Goal: Task Accomplishment & Management: Manage account settings

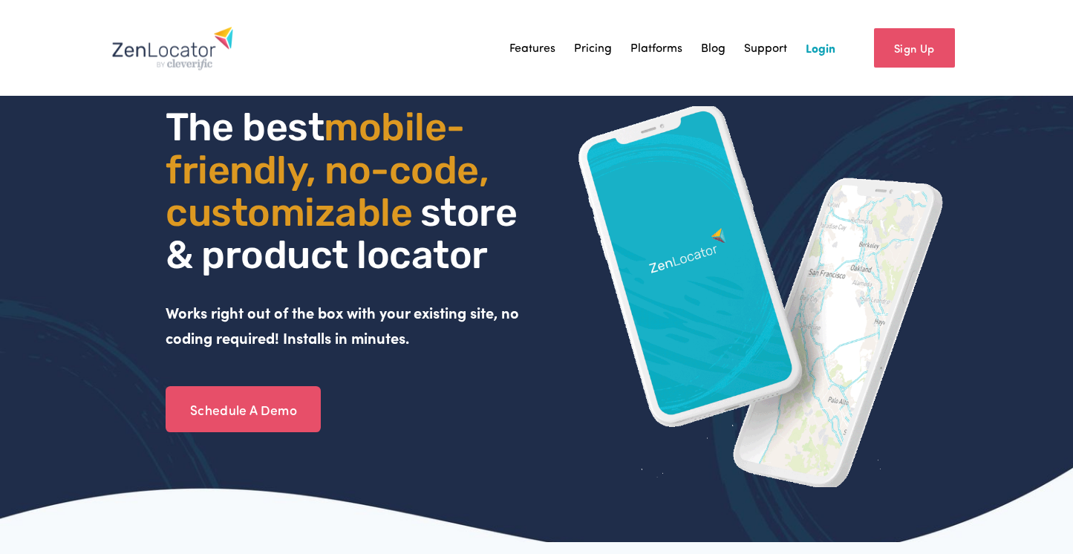
click at [823, 55] on link "Login" at bounding box center [820, 47] width 30 height 22
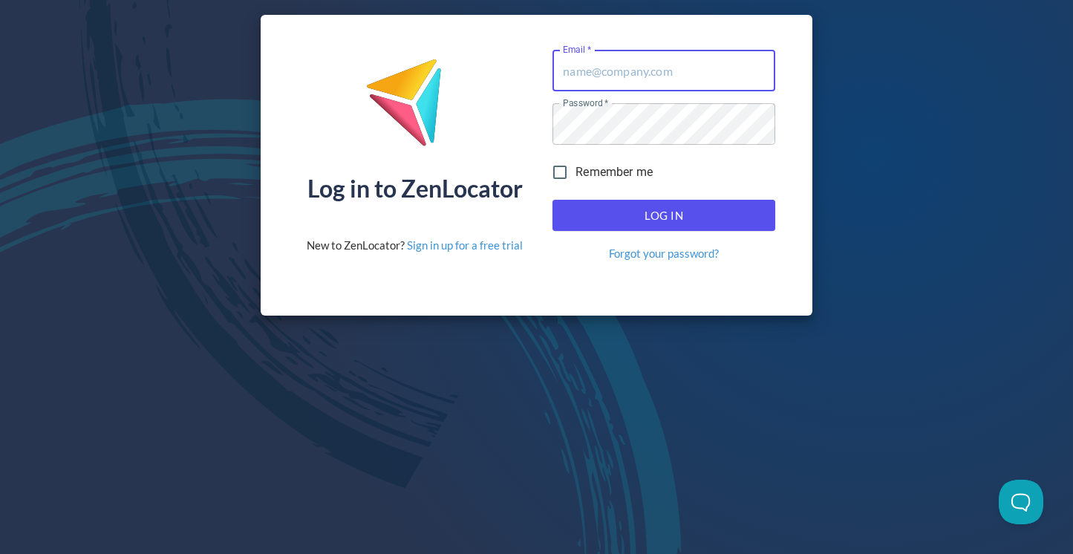
type input "[PERSON_NAME][EMAIL_ADDRESS][DOMAIN_NAME]"
click at [641, 219] on span "Log In" at bounding box center [664, 215] width 190 height 19
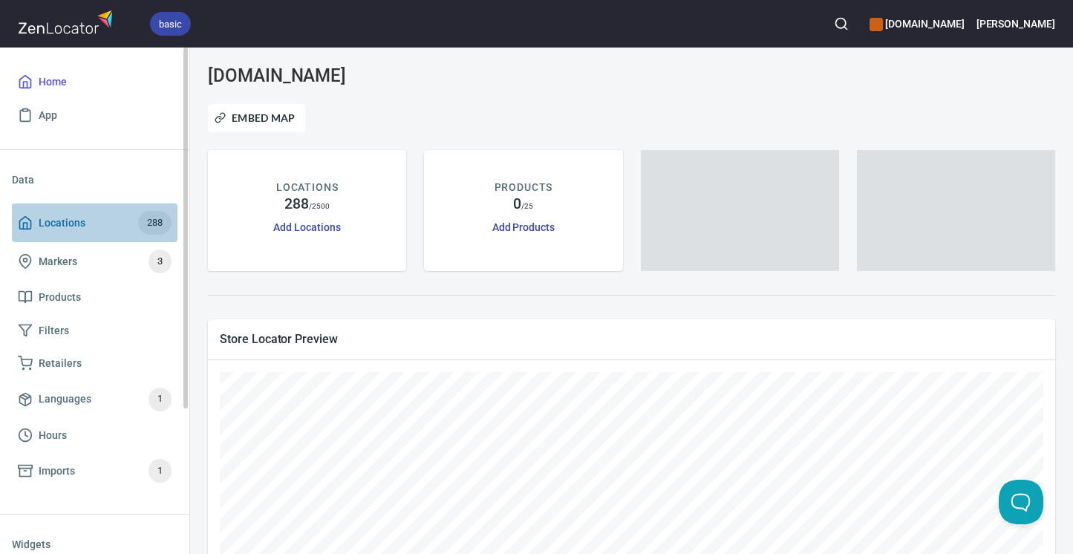
click at [87, 218] on span "Locations 288" at bounding box center [95, 223] width 154 height 24
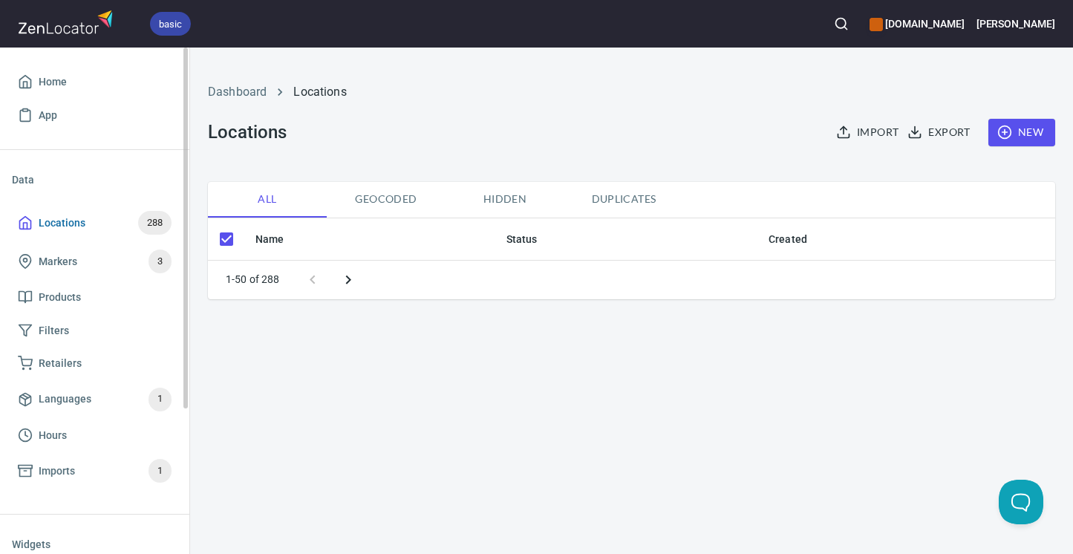
checkbox input "false"
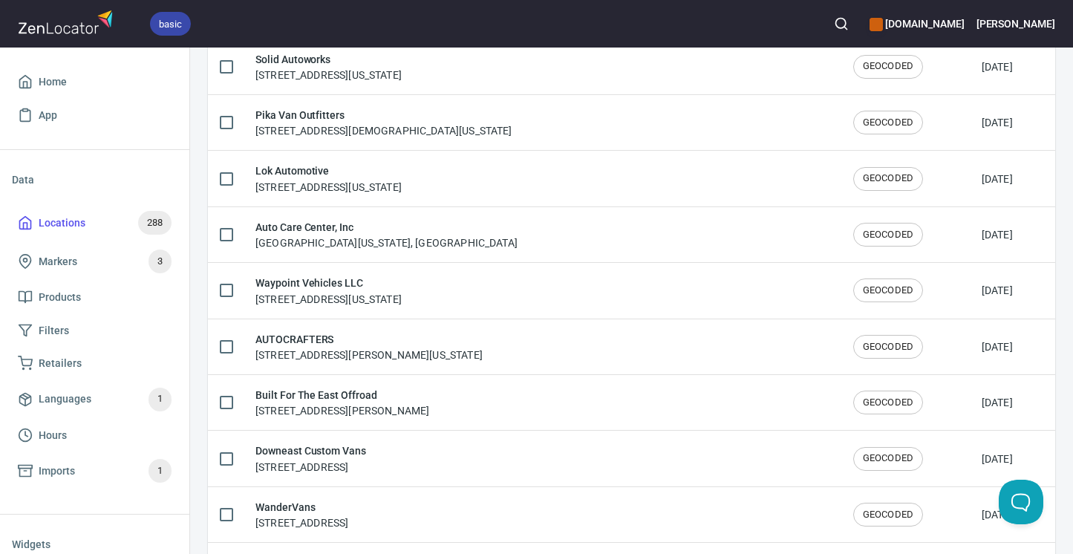
scroll to position [785, 0]
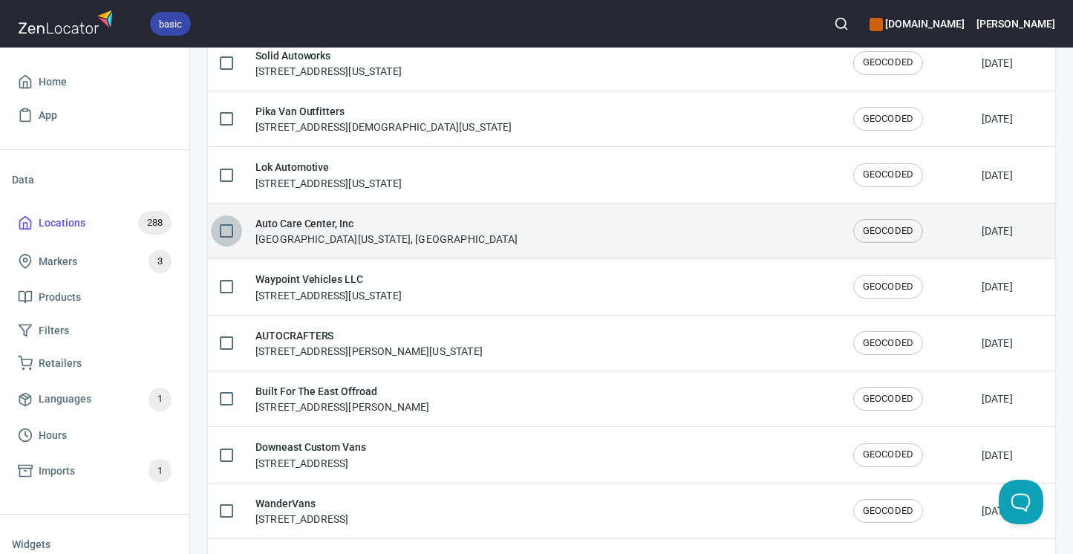
click at [228, 231] on input "checkbox" at bounding box center [226, 230] width 31 height 31
checkbox input "true"
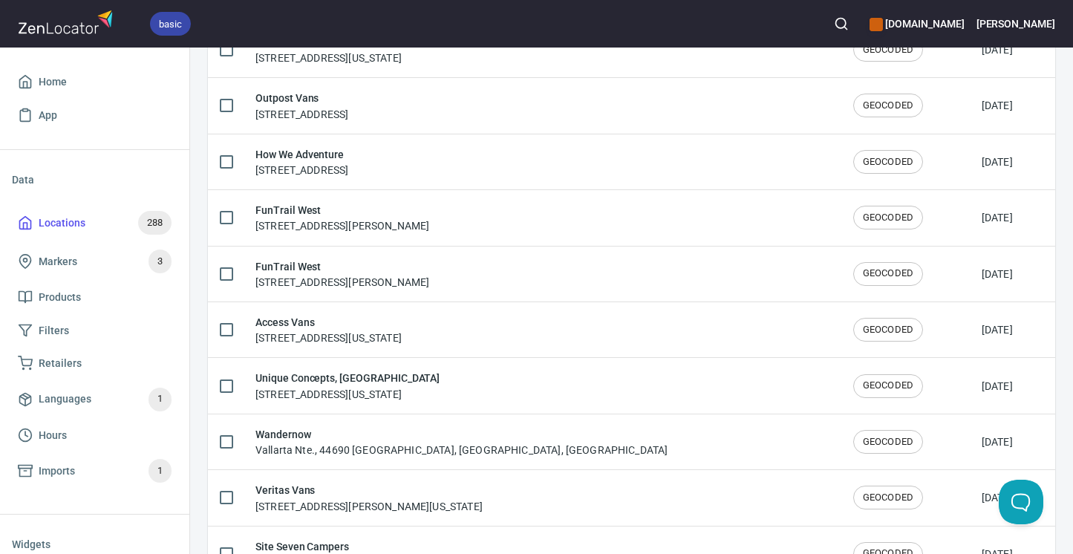
scroll to position [1815, 0]
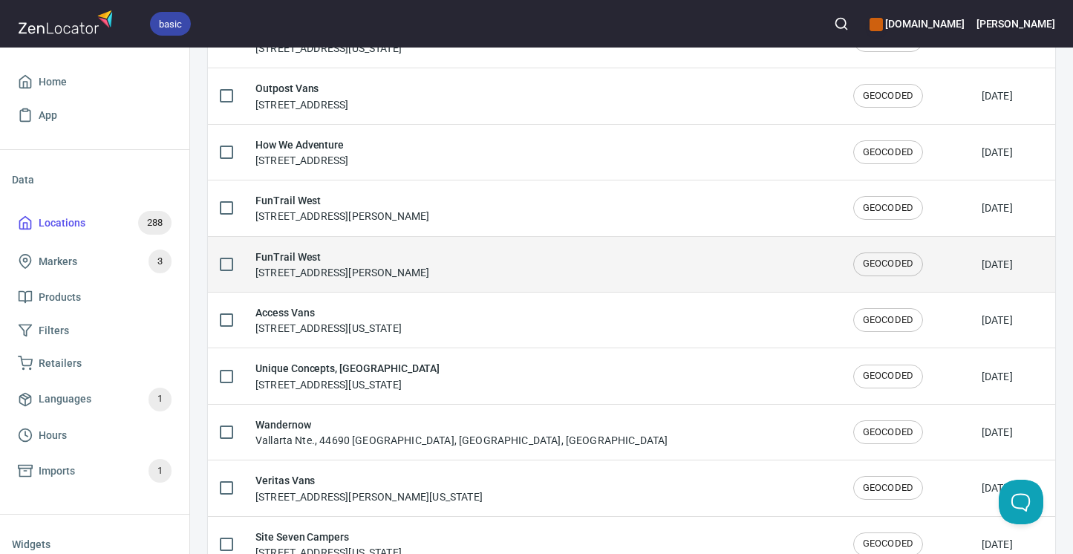
click at [224, 258] on input "checkbox" at bounding box center [226, 264] width 31 height 31
checkbox input "true"
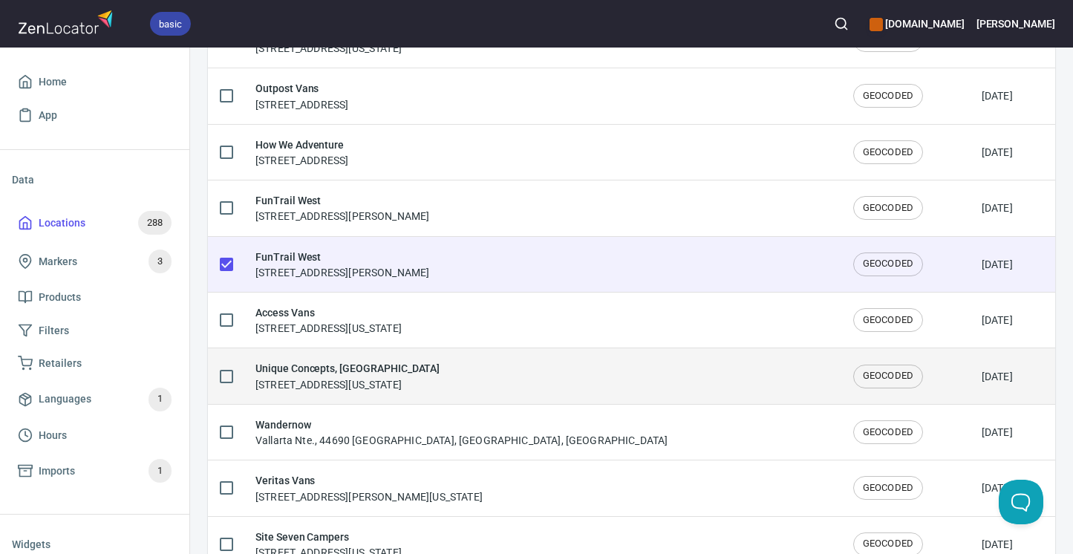
scroll to position [1836, 0]
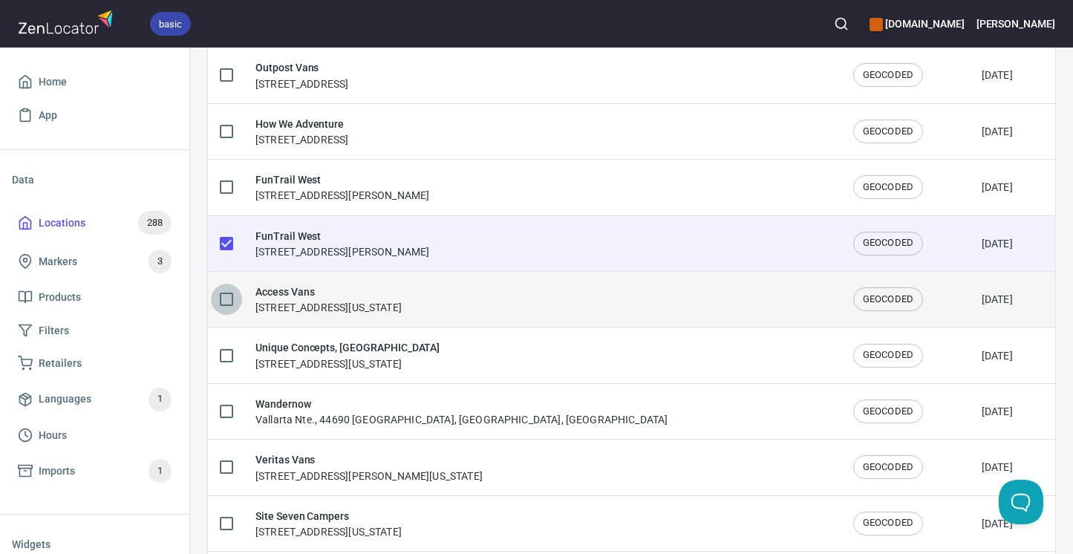
click at [223, 303] on input "checkbox" at bounding box center [226, 299] width 31 height 31
checkbox input "true"
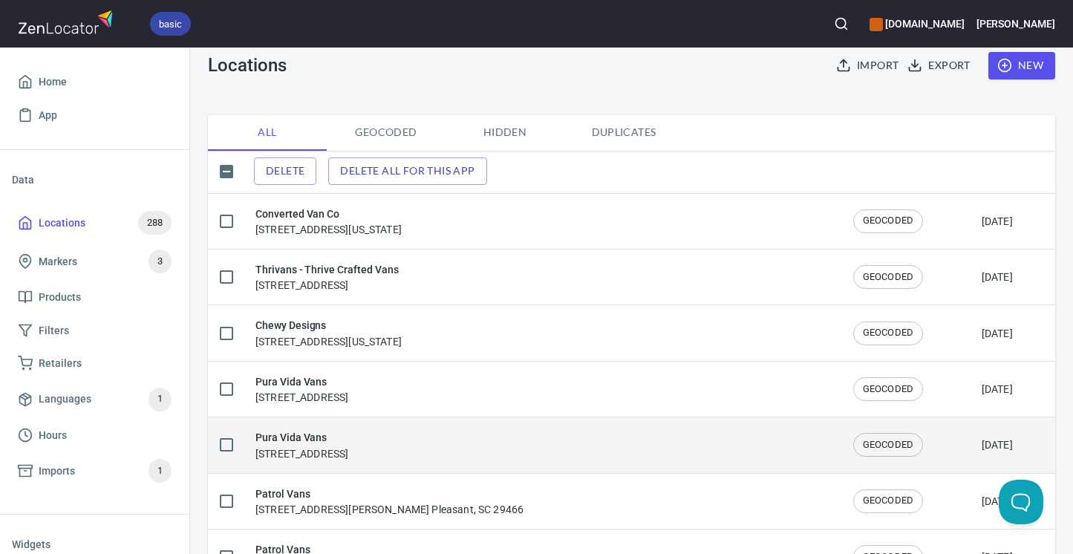
scroll to position [0, 0]
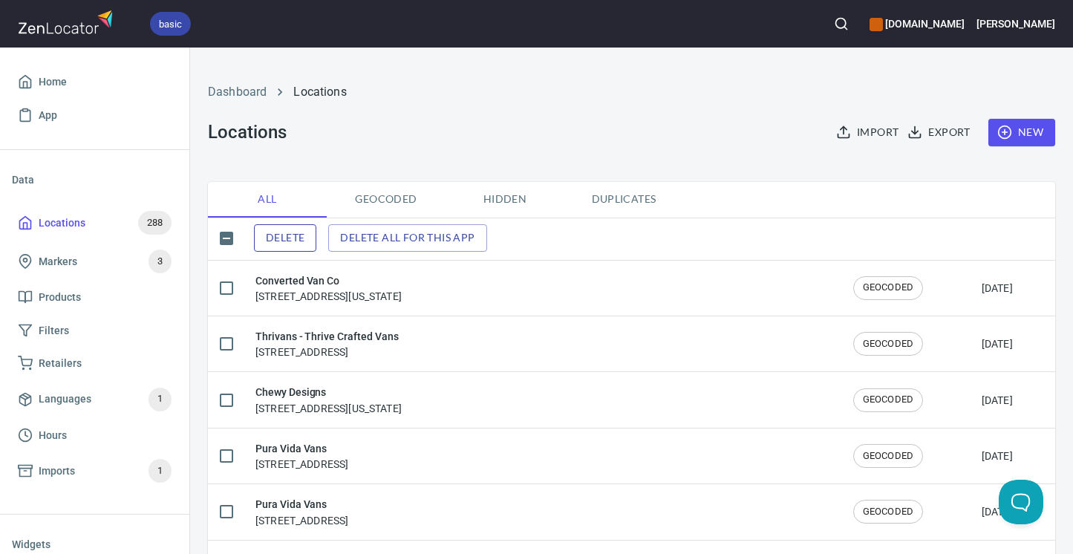
click at [282, 230] on span "Delete" at bounding box center [285, 238] width 39 height 19
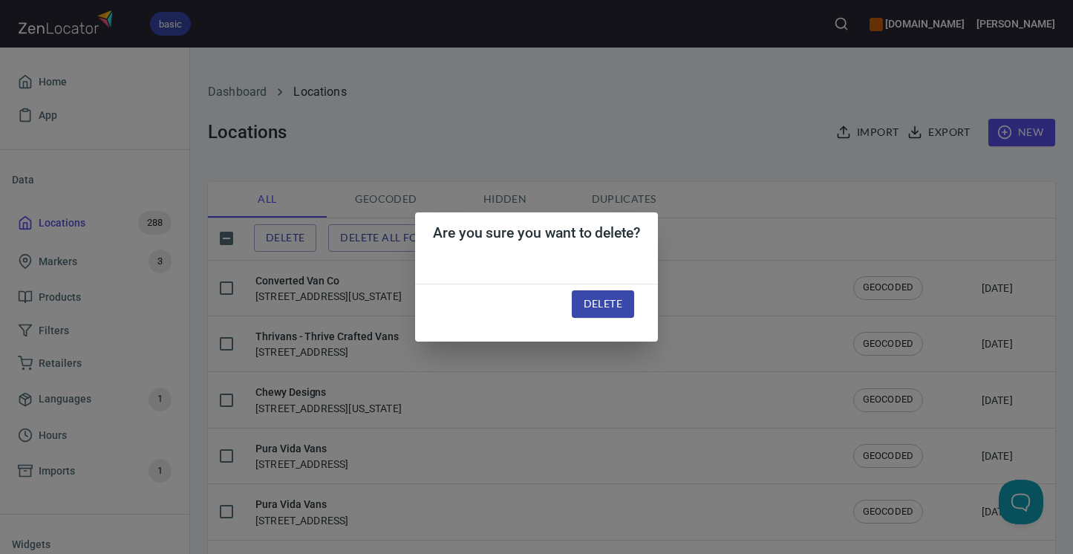
click at [620, 298] on span "Delete" at bounding box center [602, 304] width 39 height 19
checkbox input "false"
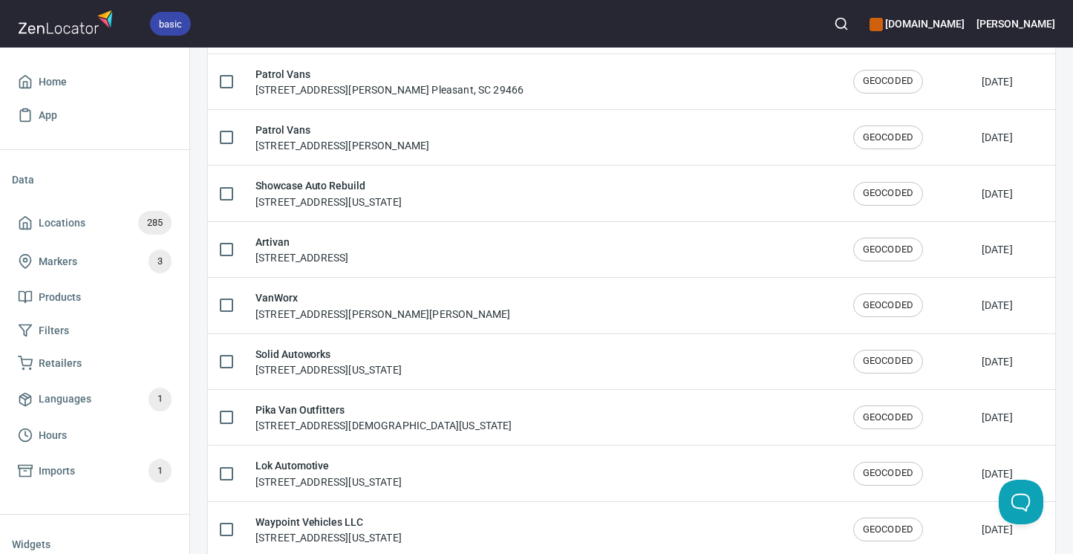
scroll to position [488, 0]
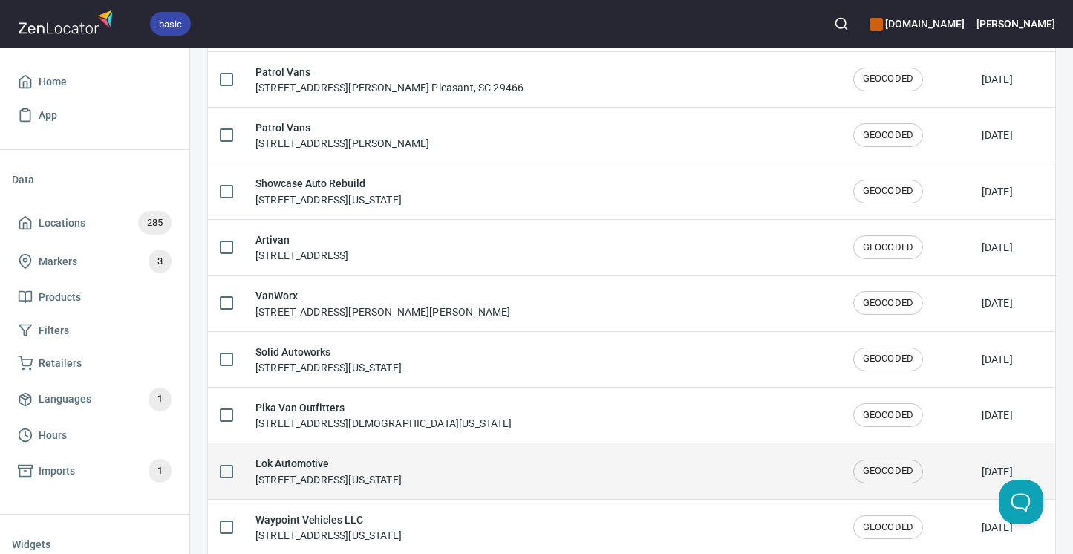
click at [289, 463] on h6 "Lok Automotive" at bounding box center [328, 463] width 146 height 16
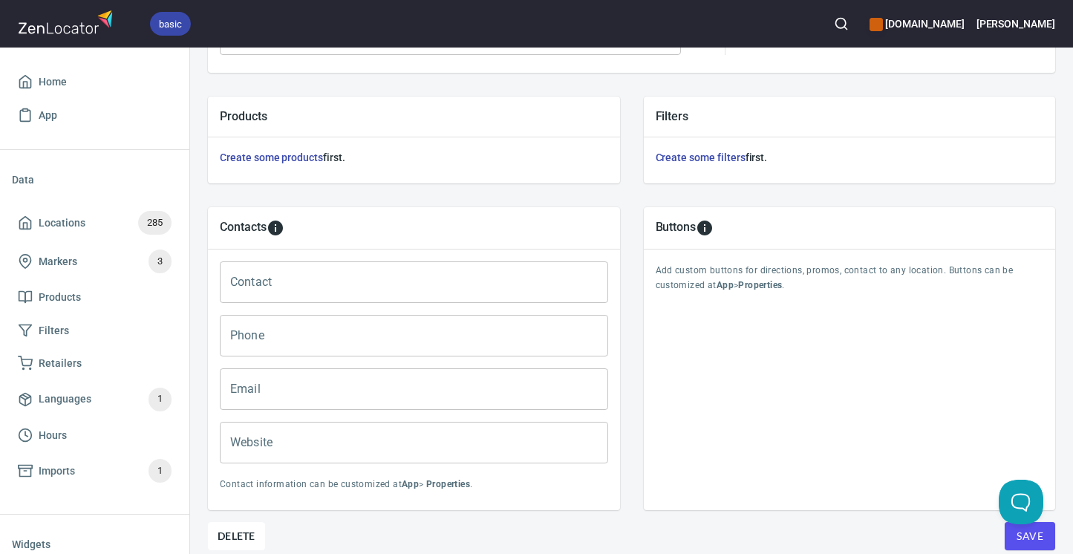
scroll to position [551, 0]
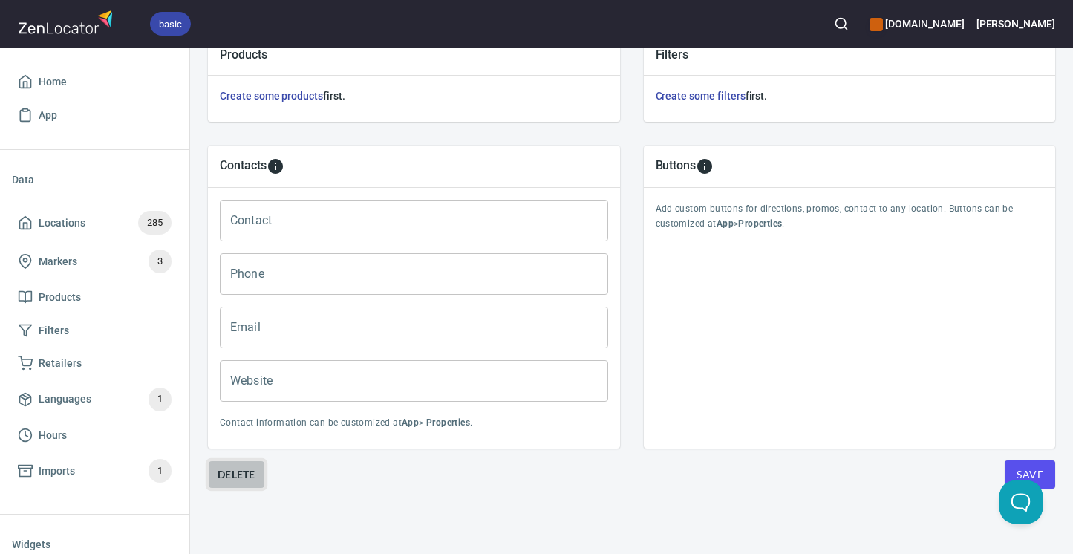
click at [238, 477] on span "Delete" at bounding box center [237, 474] width 38 height 18
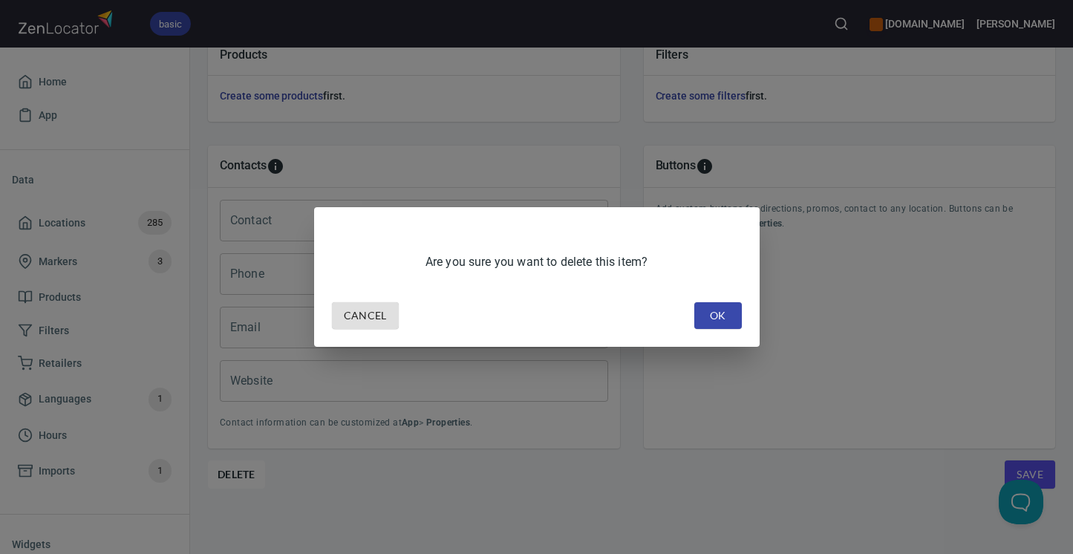
click at [721, 318] on span "OK" at bounding box center [718, 316] width 24 height 19
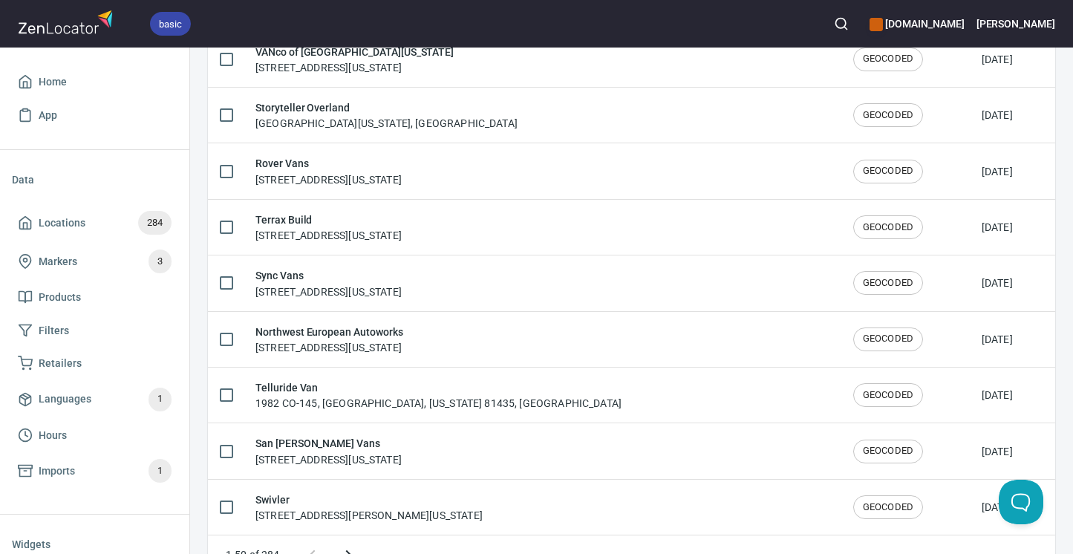
scroll to position [2338, 0]
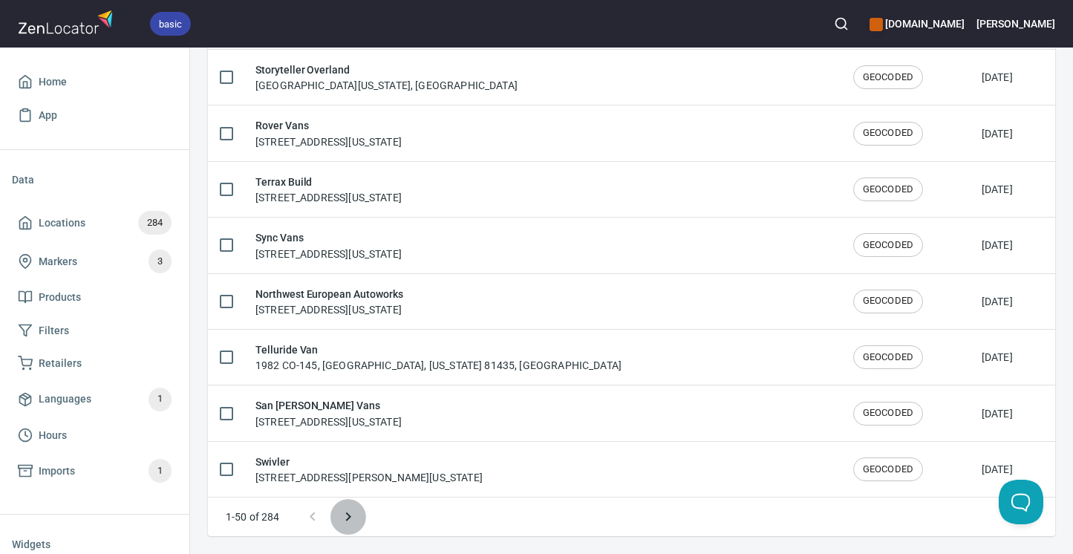
click at [350, 523] on icon "Next page" at bounding box center [348, 517] width 18 height 18
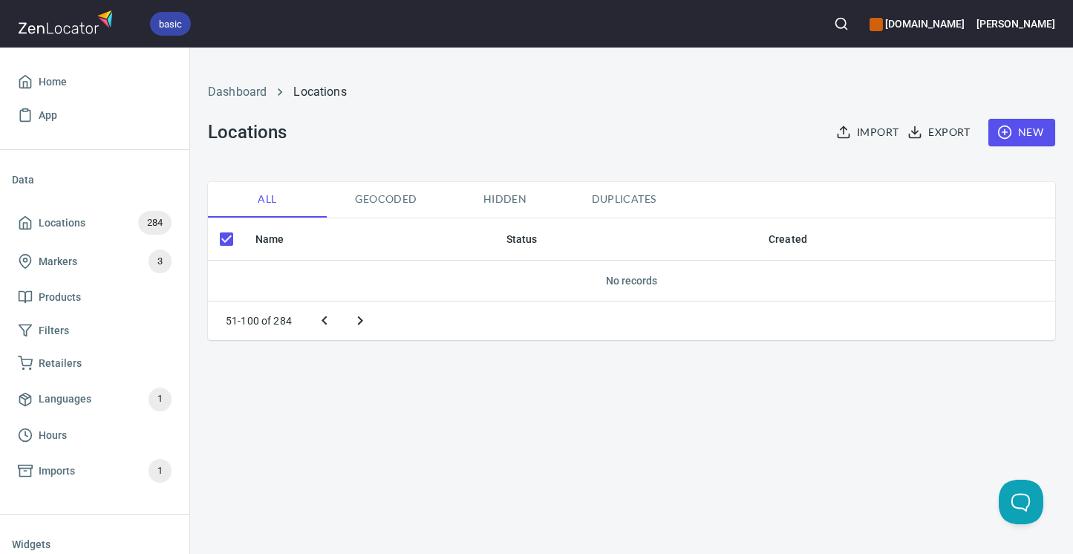
checkbox input "false"
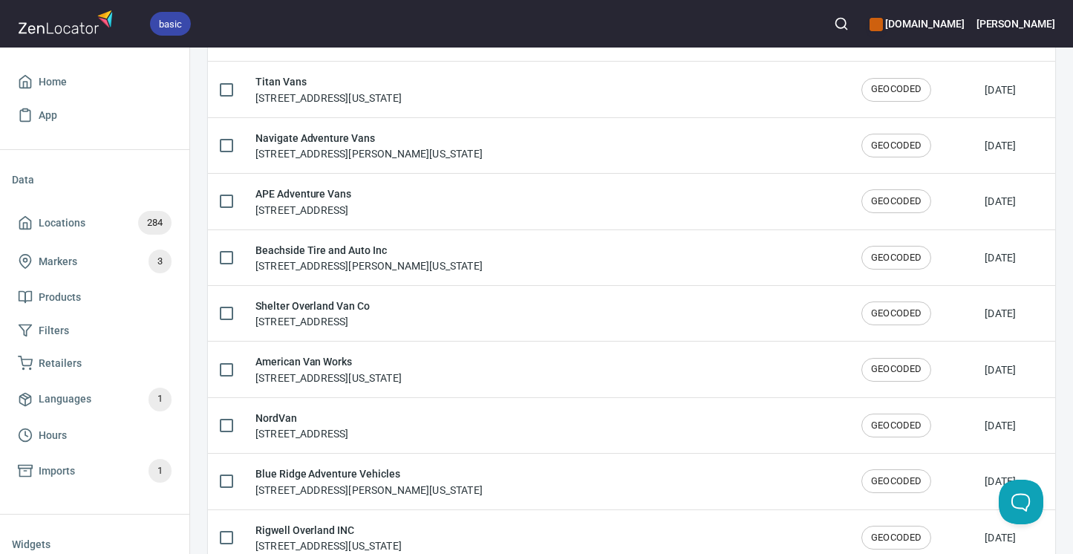
scroll to position [1154, 0]
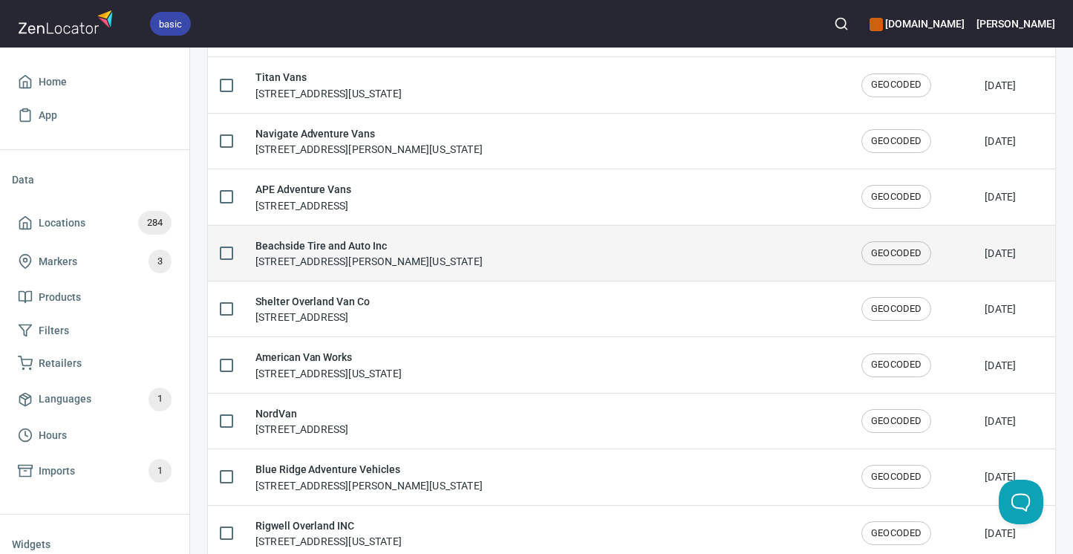
click at [230, 255] on input "checkbox" at bounding box center [226, 253] width 31 height 31
checkbox input "true"
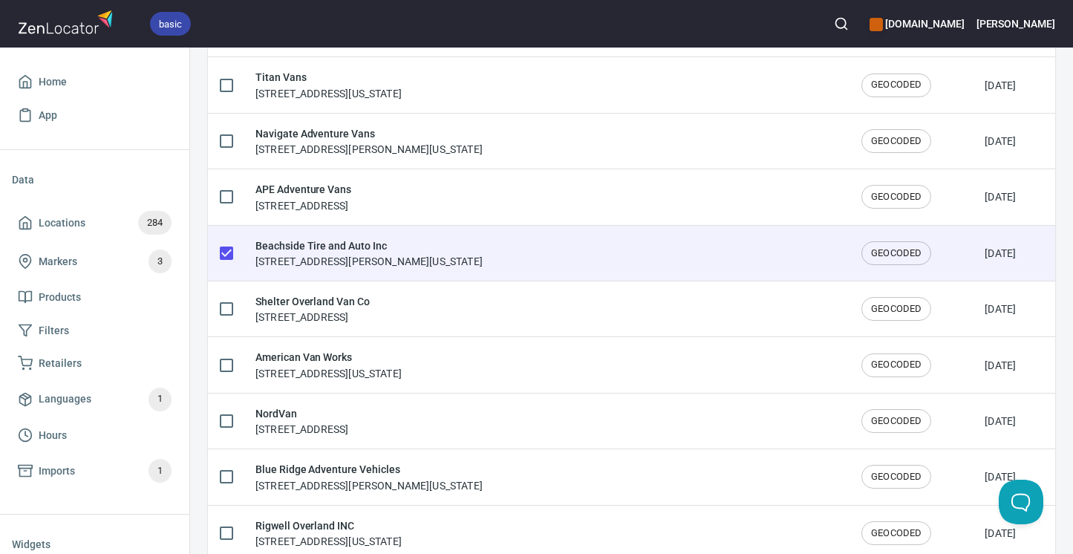
click at [281, 249] on h6 "Beachside Tire and Auto Inc" at bounding box center [368, 246] width 227 height 16
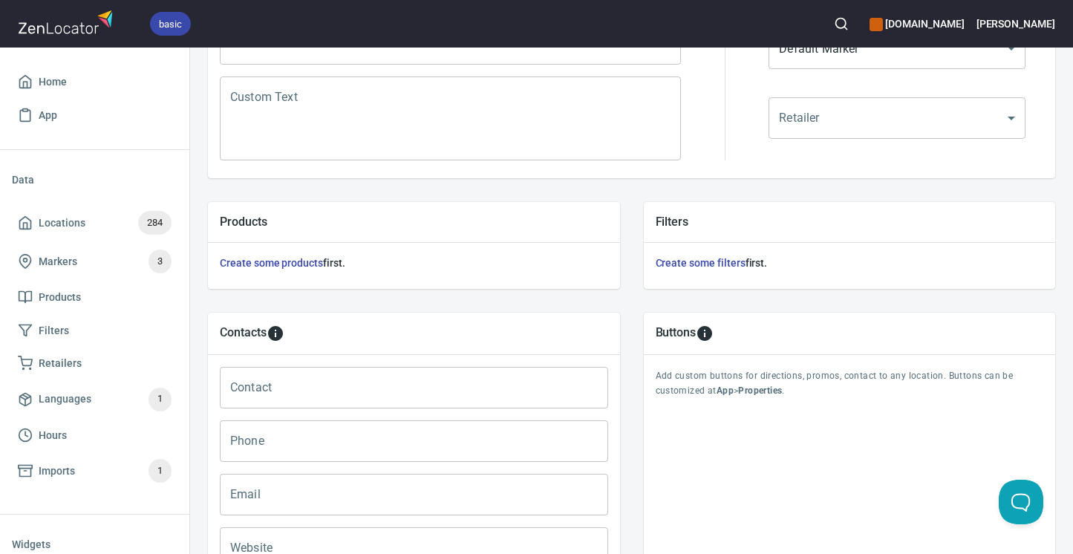
scroll to position [551, 0]
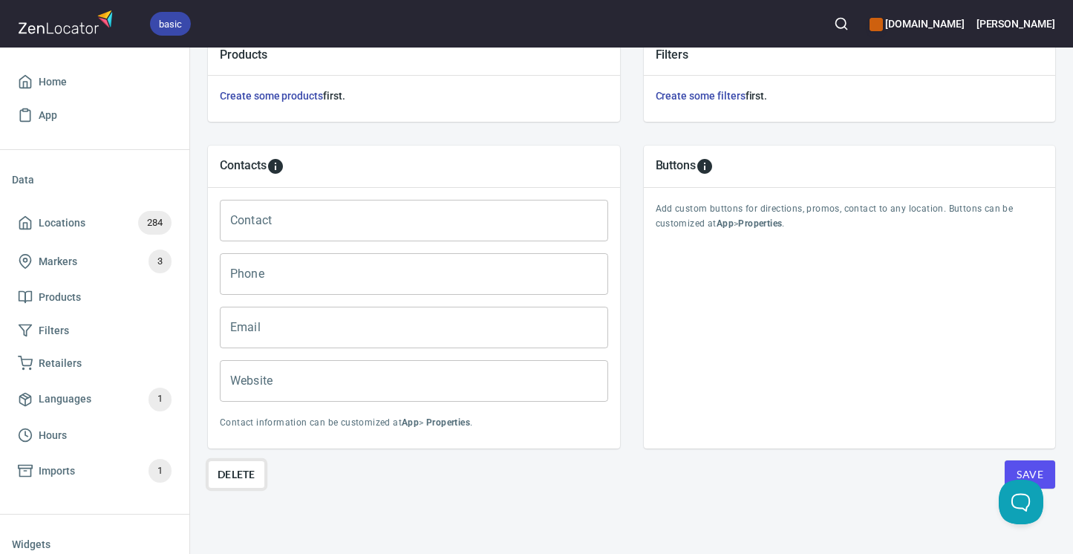
click at [238, 486] on button "Delete" at bounding box center [236, 474] width 57 height 28
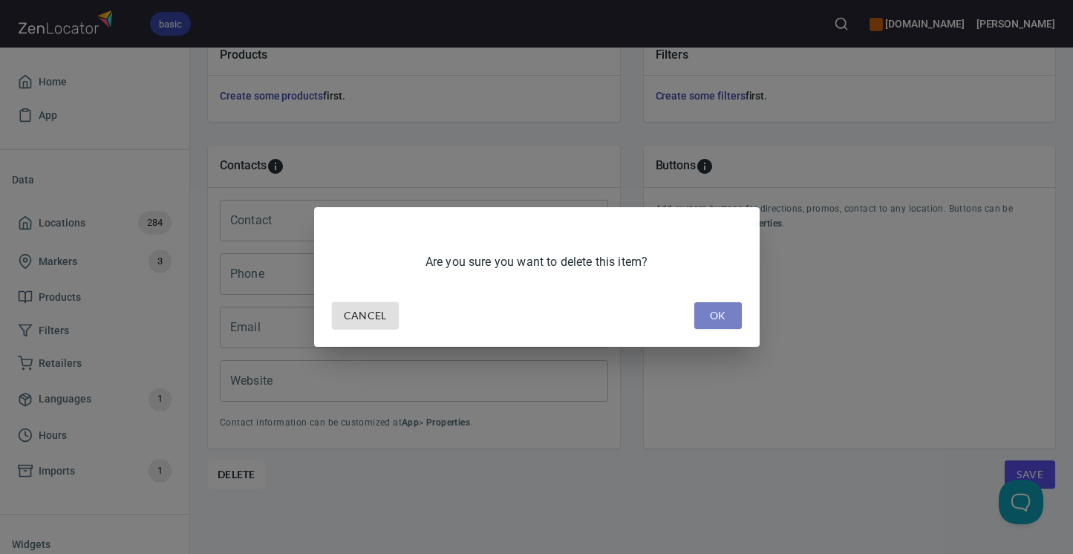
click at [708, 311] on span "OK" at bounding box center [718, 316] width 24 height 19
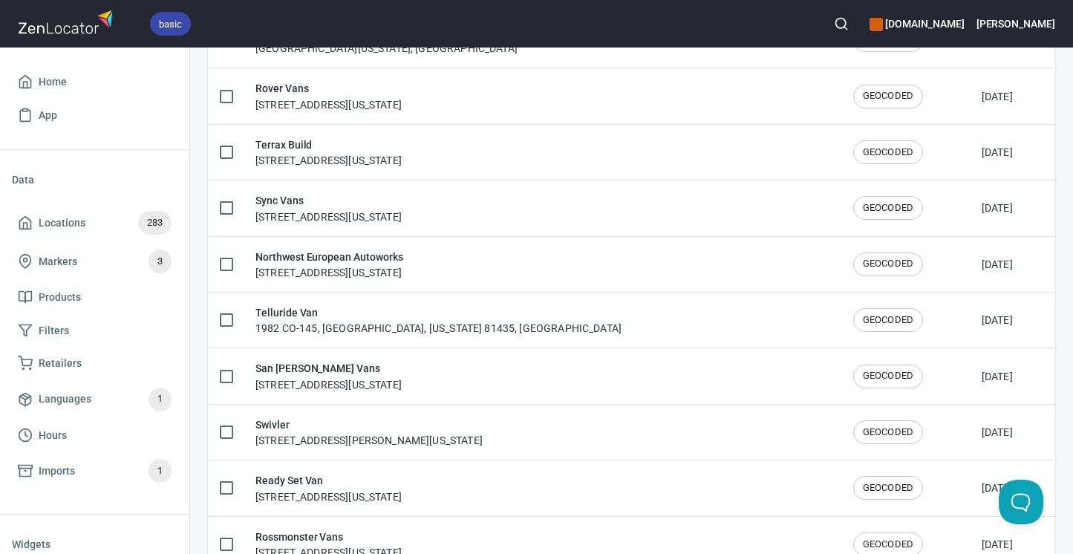
scroll to position [2562, 0]
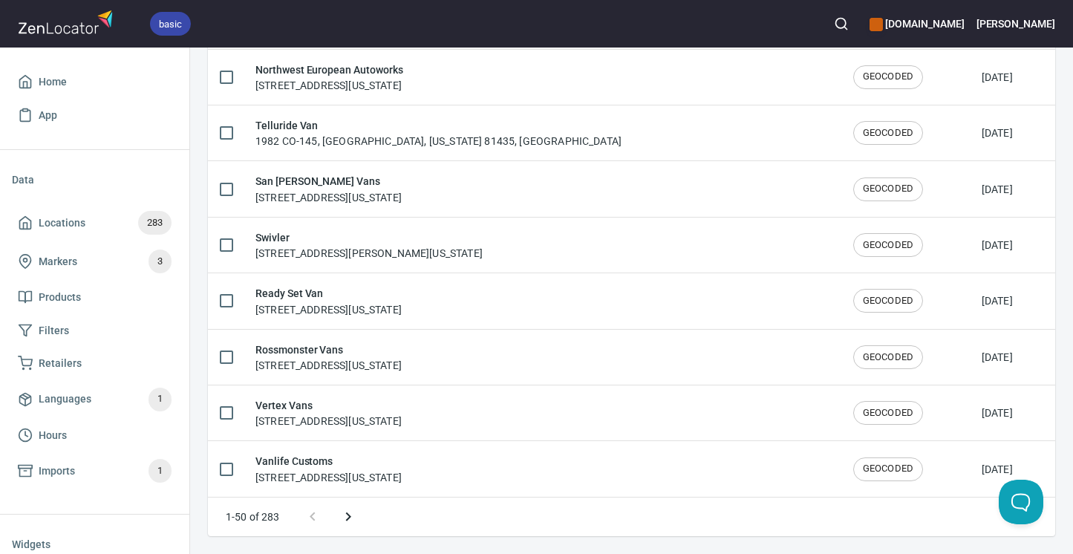
click at [348, 524] on icon "Next page" at bounding box center [348, 517] width 18 height 18
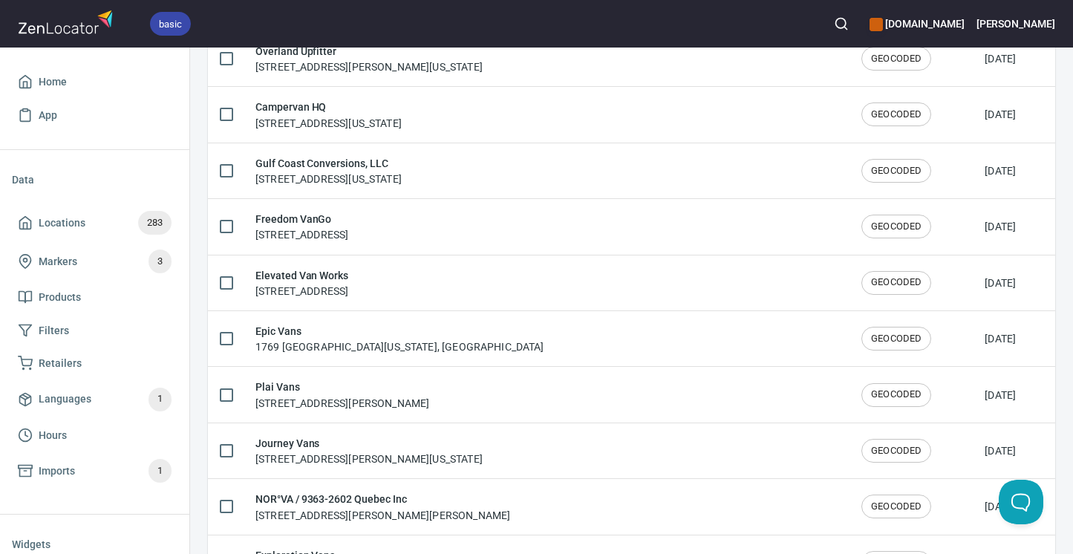
scroll to position [2282, 0]
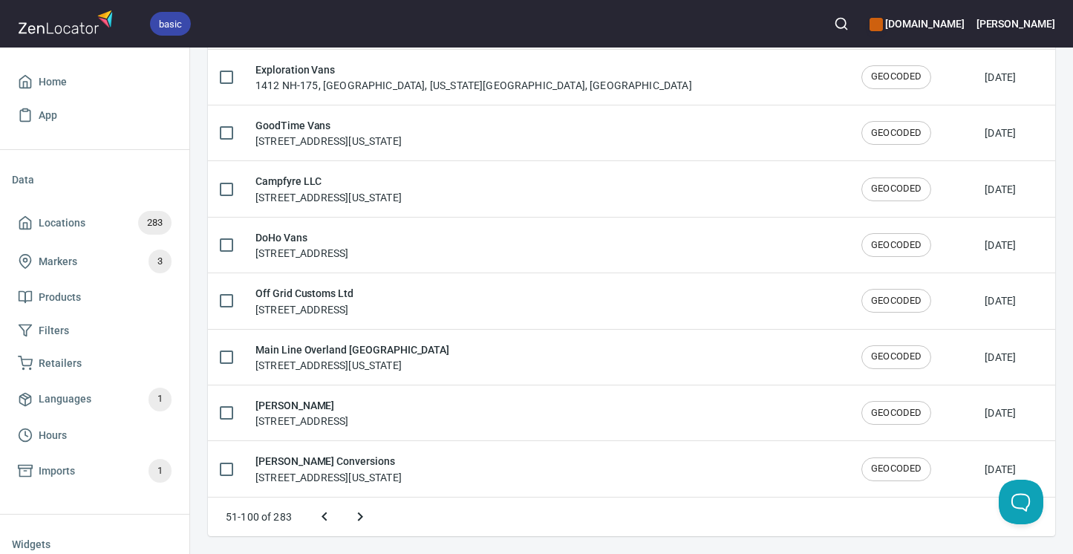
click at [358, 520] on icon "Next page" at bounding box center [360, 516] width 5 height 9
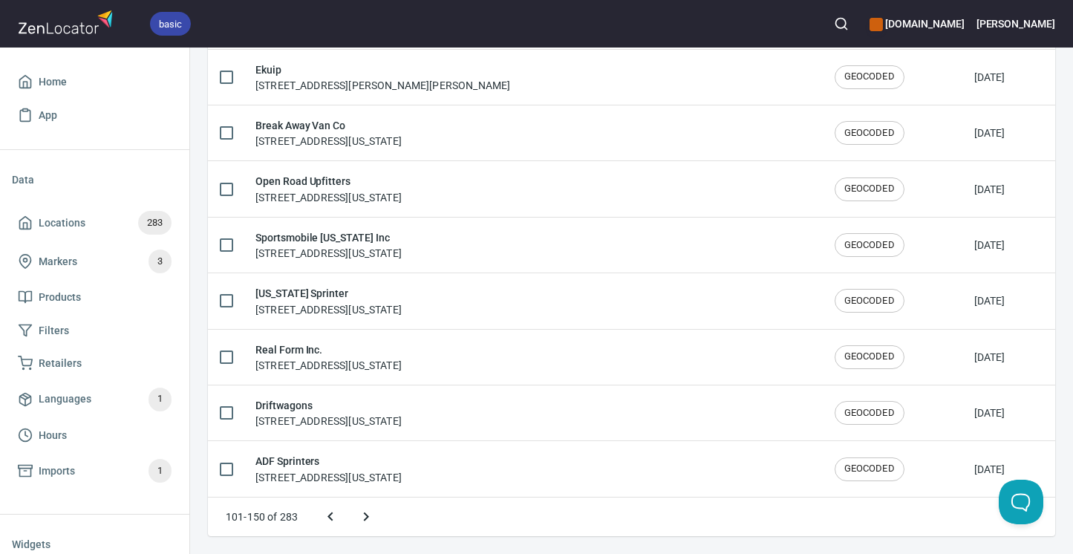
click at [359, 515] on icon "Next page" at bounding box center [366, 517] width 18 height 18
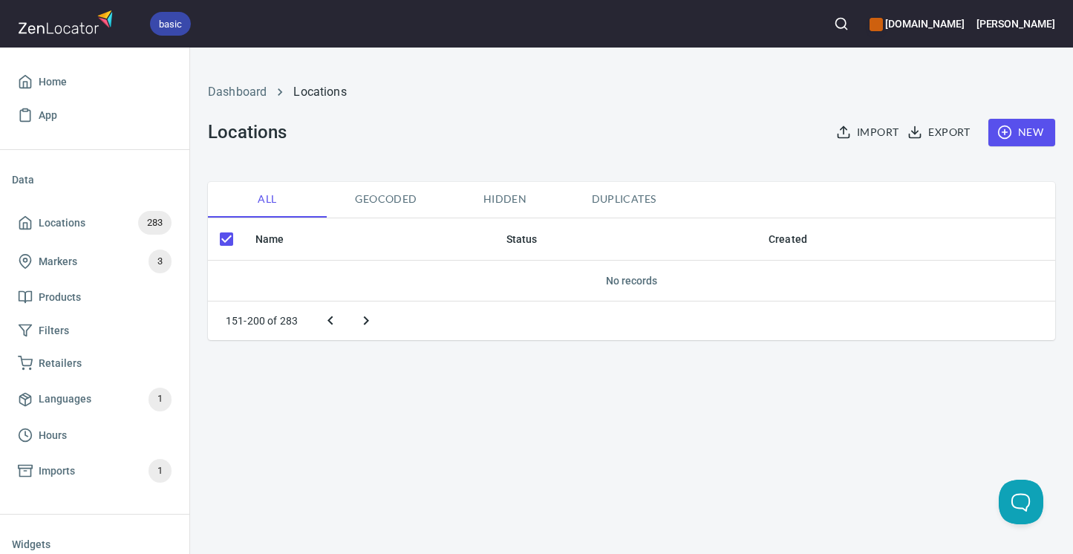
checkbox input "false"
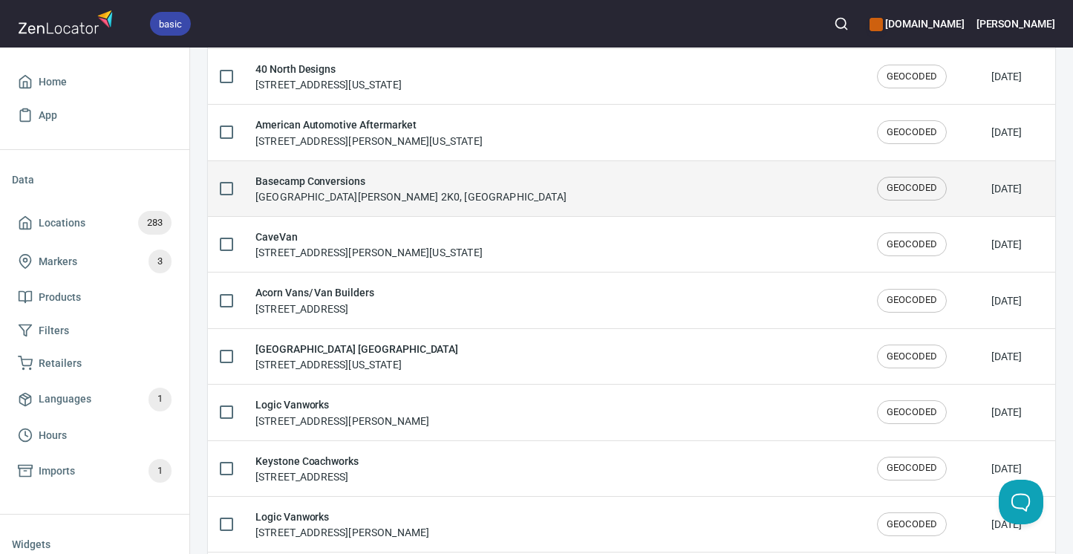
scroll to position [2184, 0]
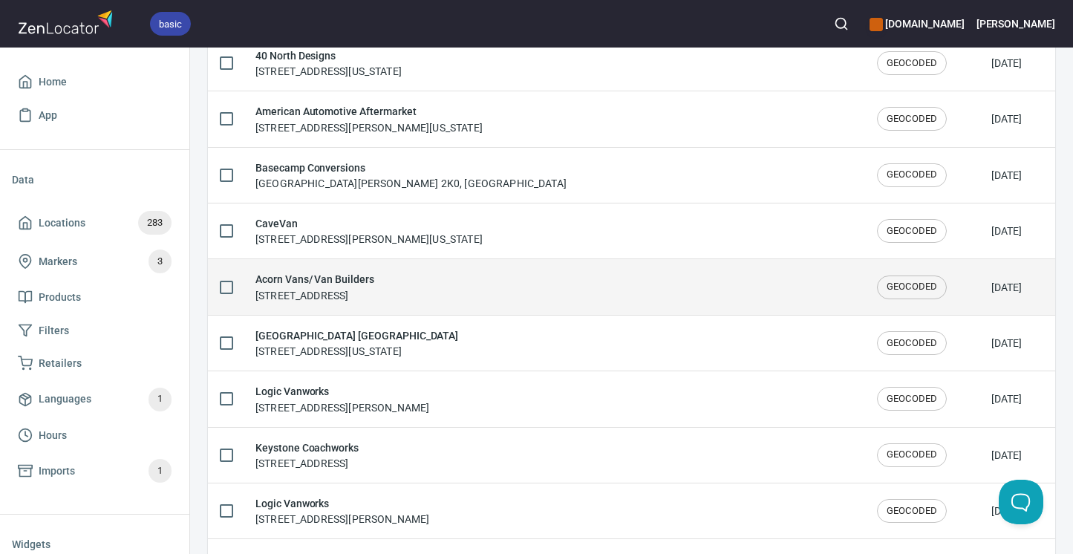
click at [316, 278] on h6 "Acorn Vans/ Van Builders" at bounding box center [314, 279] width 119 height 16
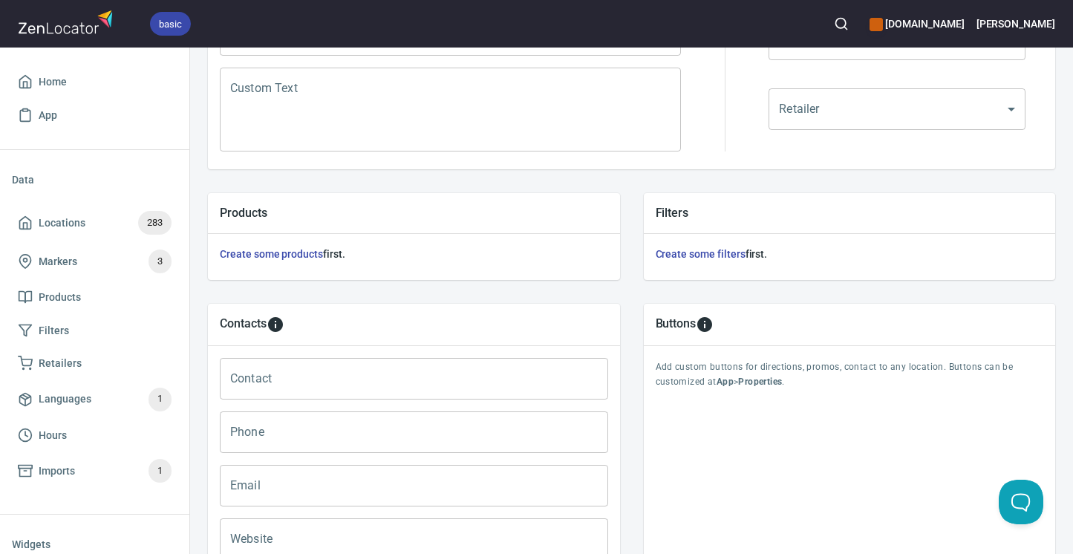
scroll to position [551, 0]
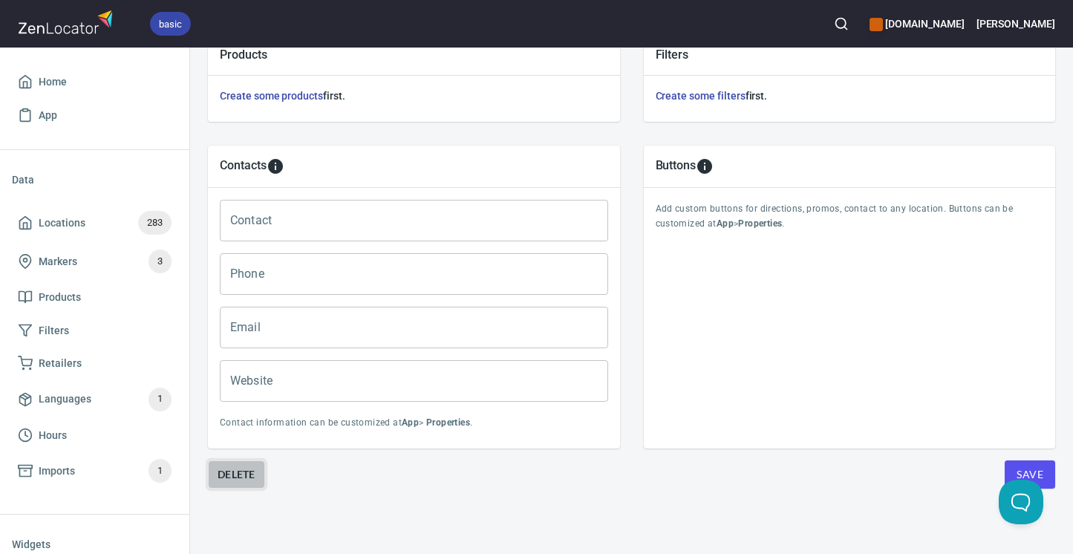
click at [235, 473] on span "Delete" at bounding box center [237, 474] width 38 height 18
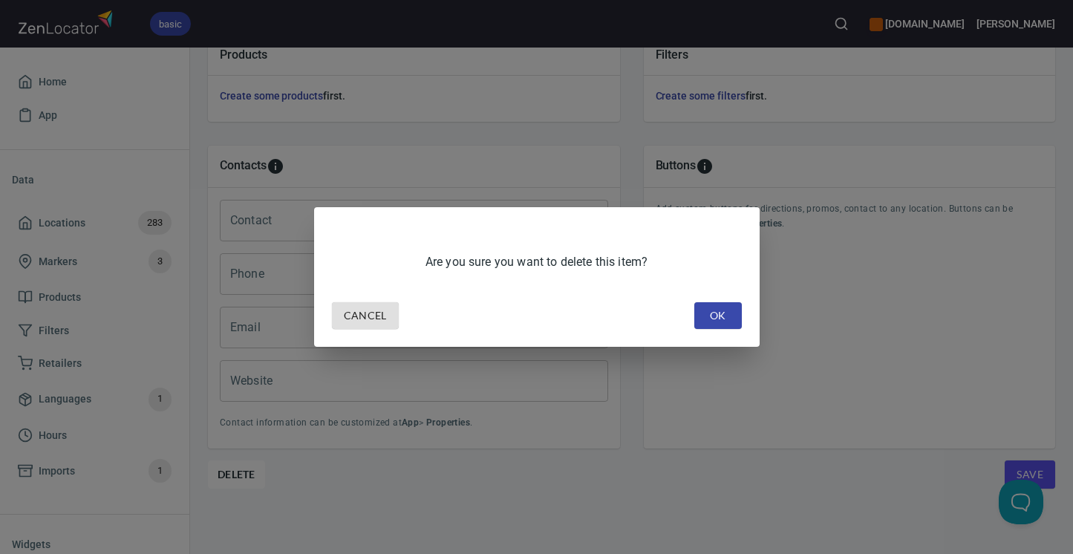
click at [720, 320] on span "OK" at bounding box center [718, 316] width 24 height 19
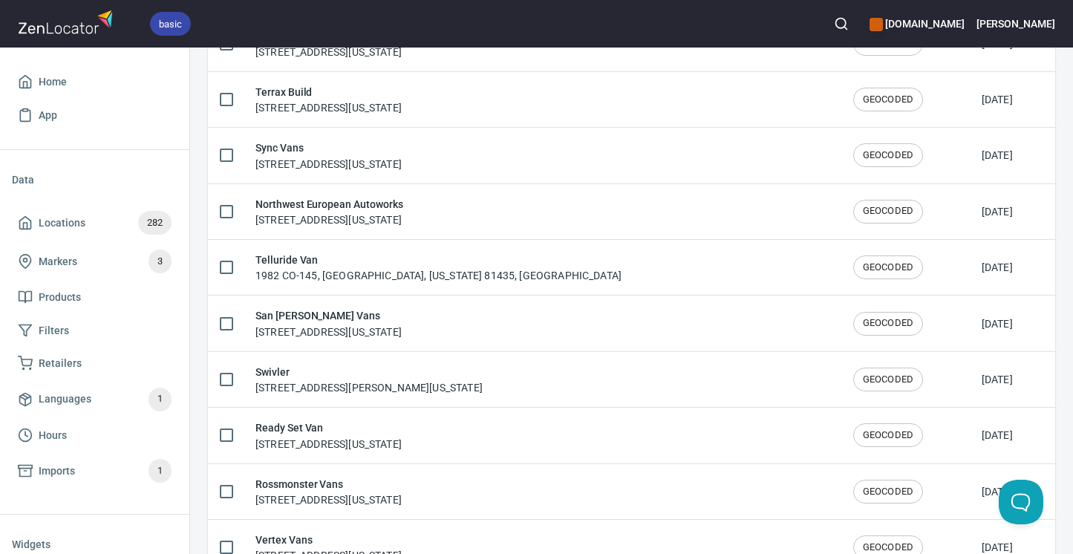
scroll to position [2562, 0]
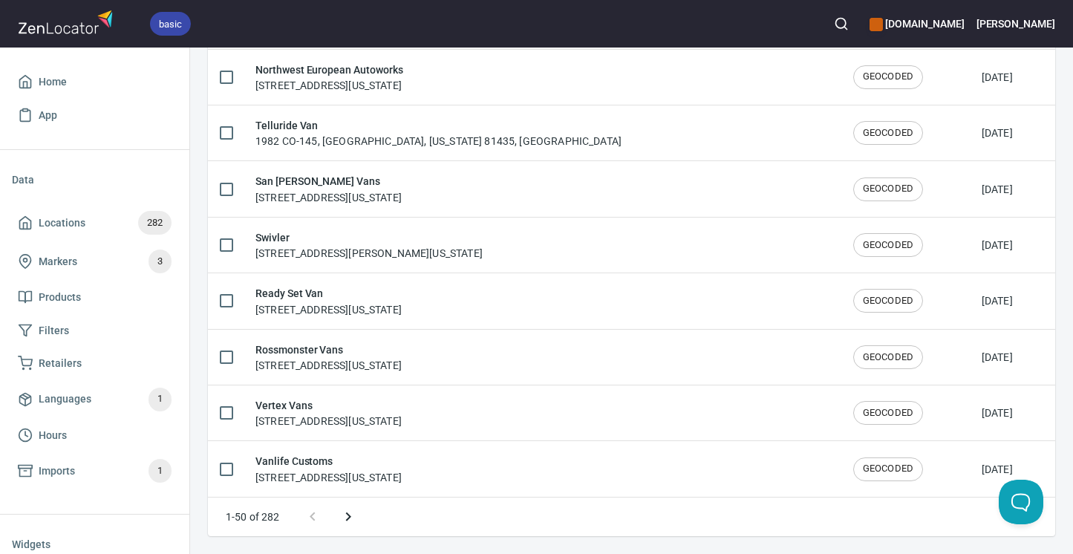
click at [350, 514] on icon "Next page" at bounding box center [348, 517] width 18 height 18
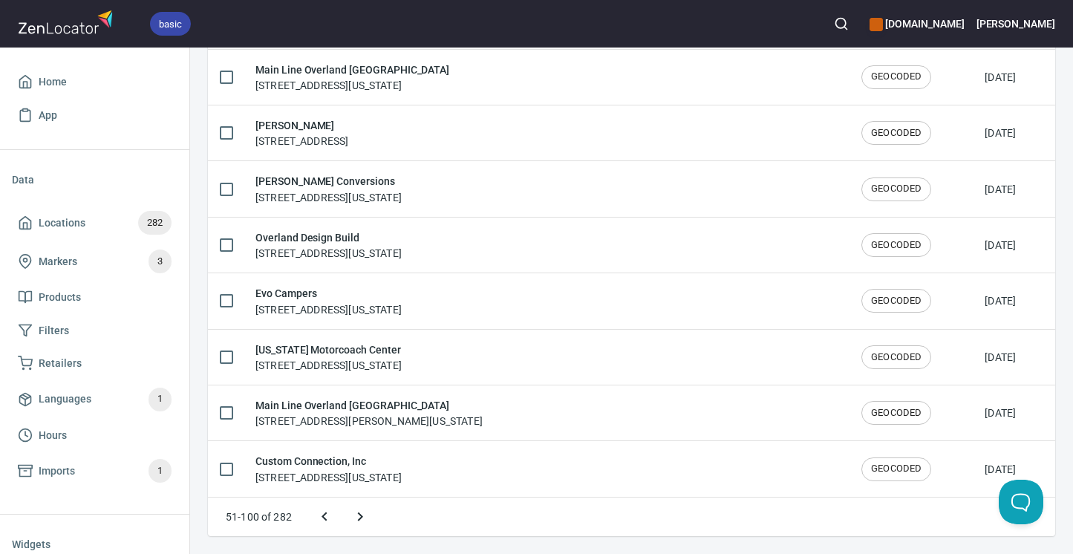
click at [350, 514] on button "Next page" at bounding box center [360, 517] width 36 height 36
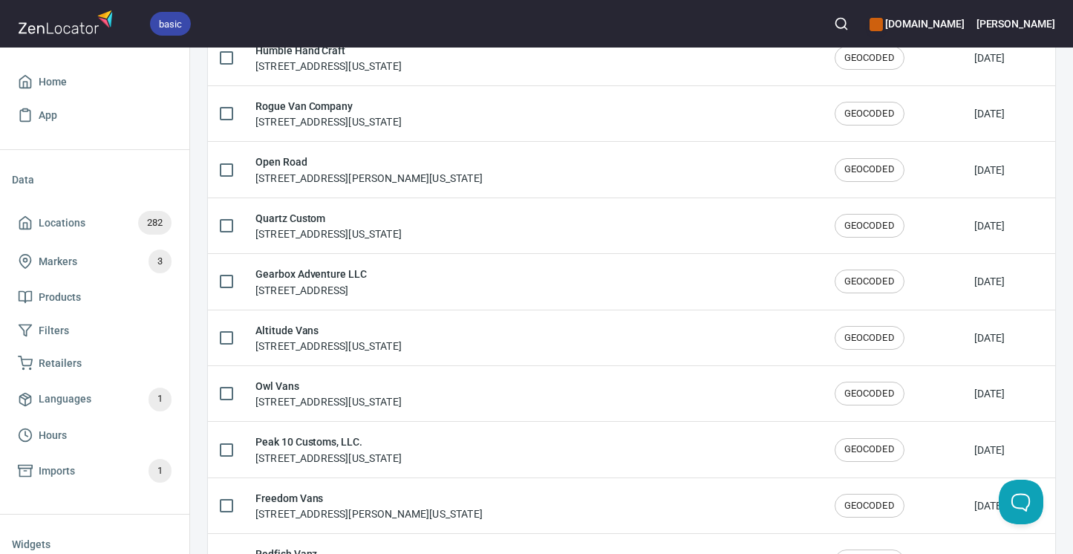
scroll to position [1323, 0]
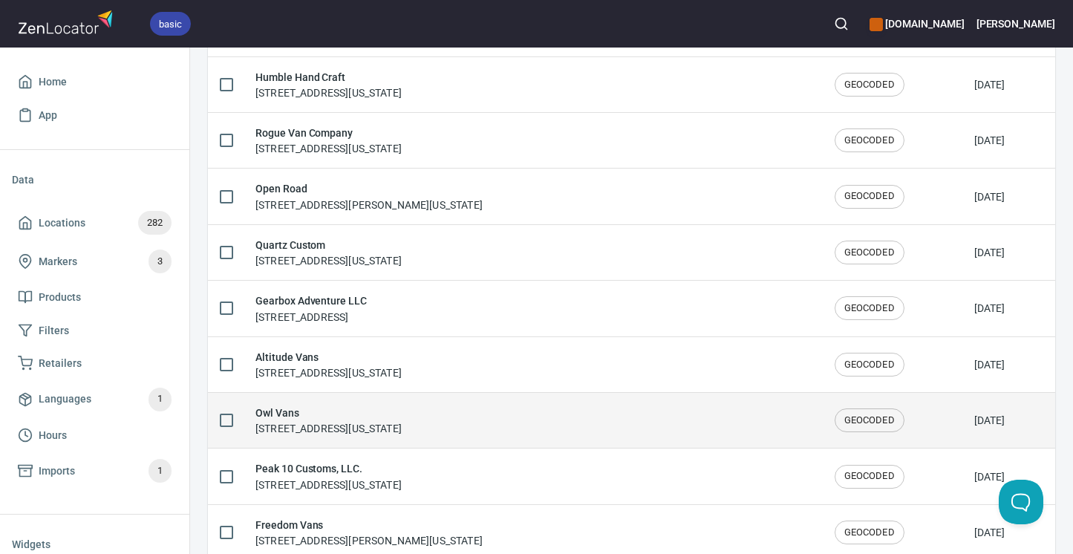
click at [269, 420] on h6 "Owl Vans" at bounding box center [328, 413] width 146 height 16
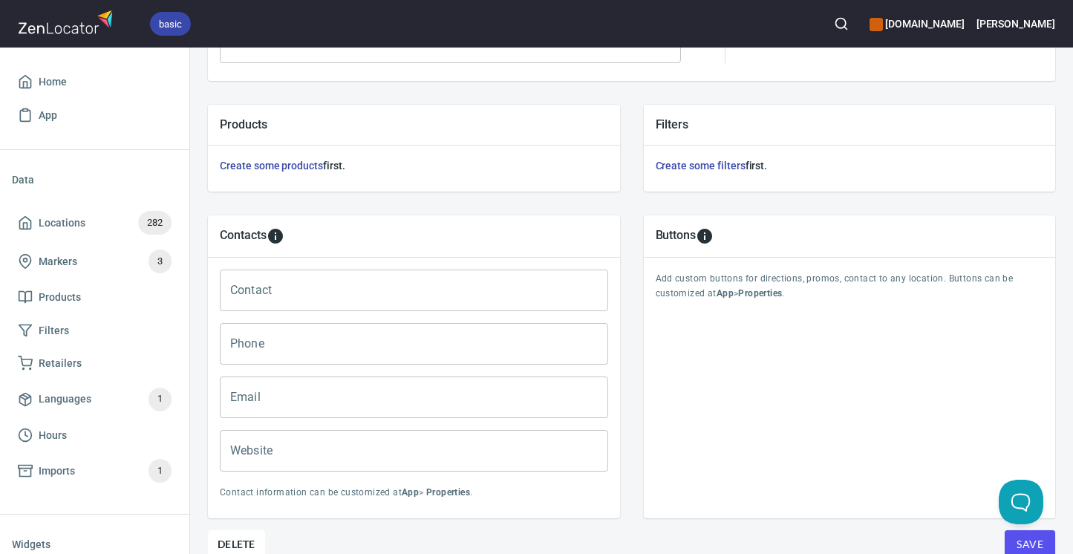
scroll to position [551, 0]
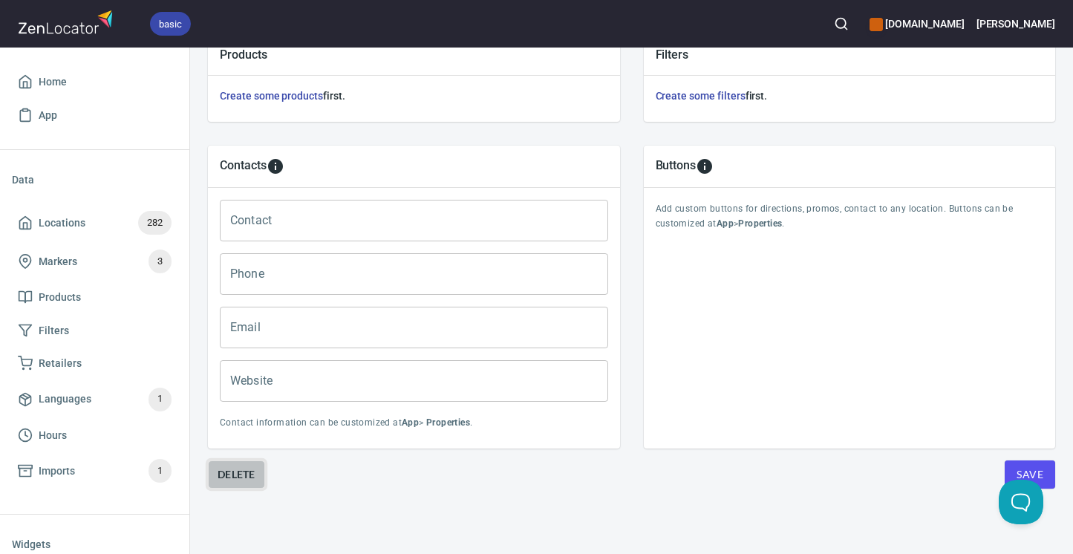
click at [245, 473] on span "Delete" at bounding box center [237, 474] width 38 height 18
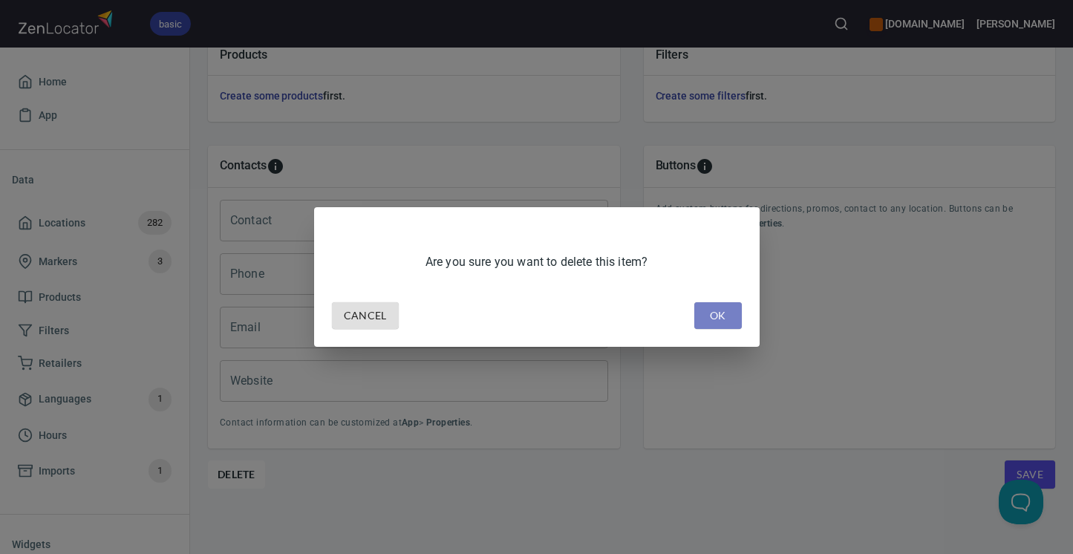
click at [733, 318] on button "OK" at bounding box center [718, 315] width 48 height 27
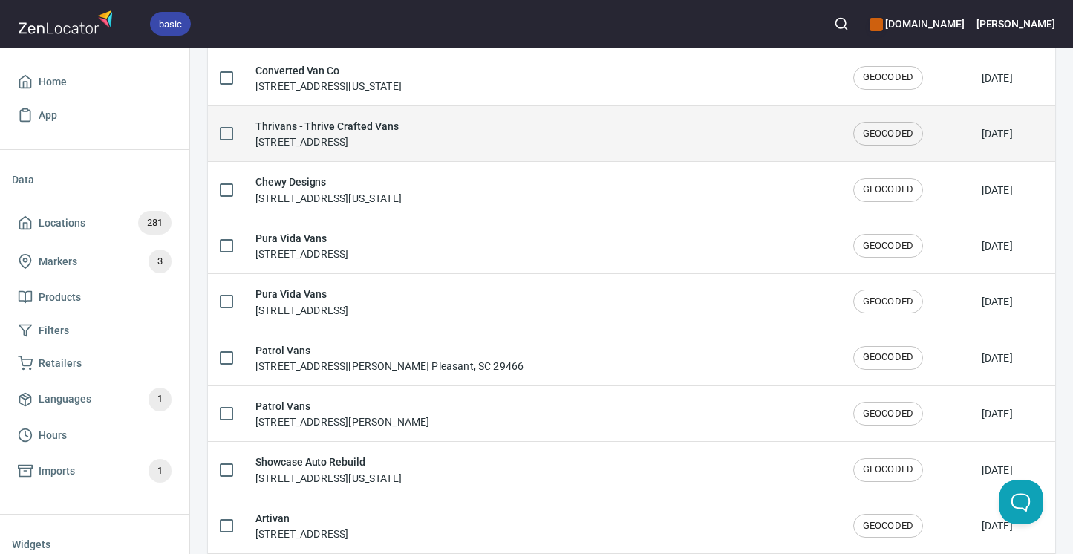
scroll to position [195, 0]
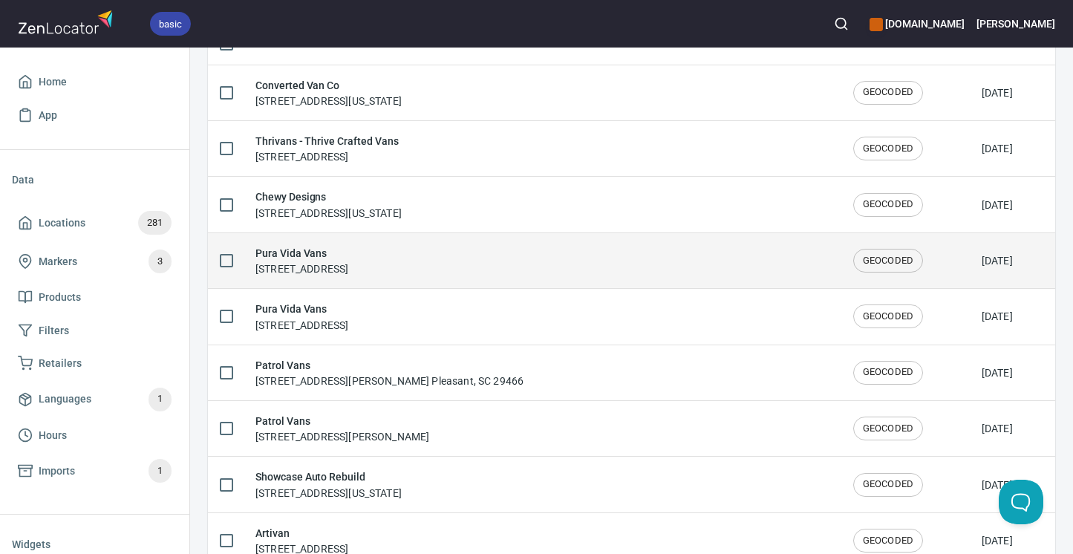
click at [291, 248] on h6 "Pura Vida Vans" at bounding box center [301, 253] width 93 height 16
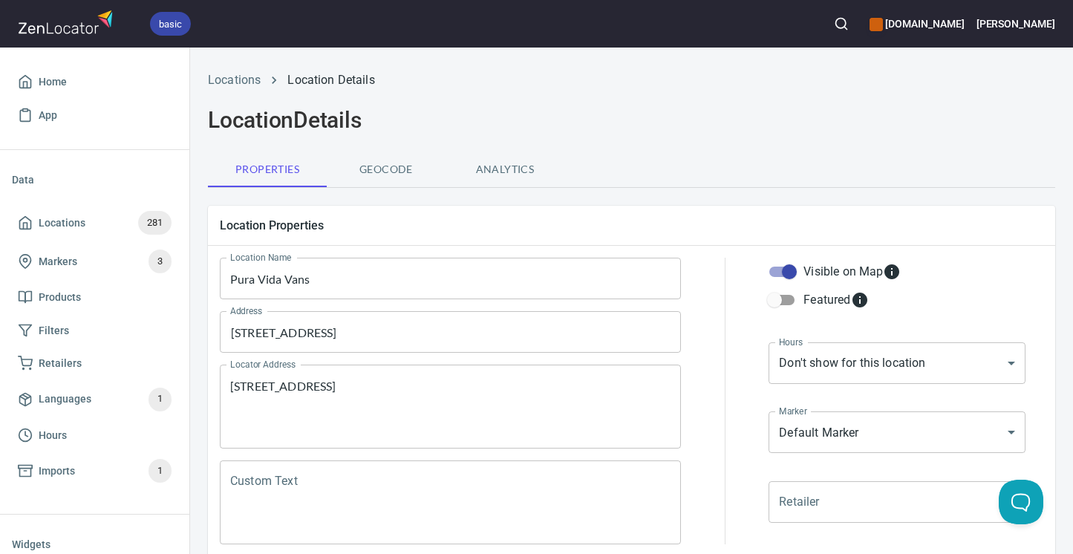
click at [259, 287] on input "Pura Vida Vans" at bounding box center [450, 279] width 461 height 42
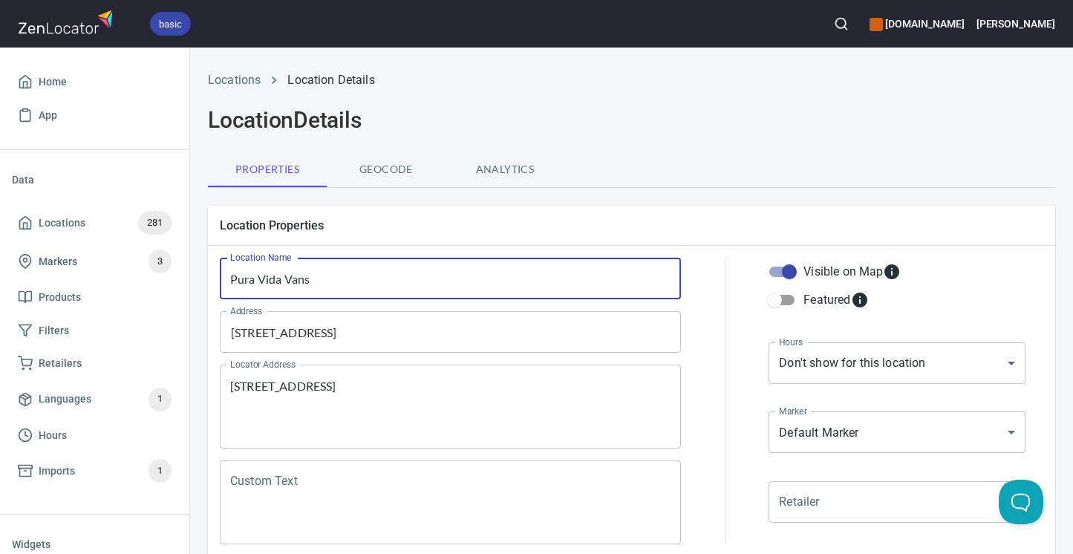
click at [259, 287] on input "Pura Vida Vans" at bounding box center [450, 279] width 461 height 42
drag, startPoint x: 259, startPoint y: 287, endPoint x: 311, endPoint y: 0, distance: 291.2
click at [0, 0] on div "basic [DOMAIN_NAME] [PERSON_NAME] Home App Data Locations 281 Markers 3 Product…" at bounding box center [536, 277] width 1073 height 554
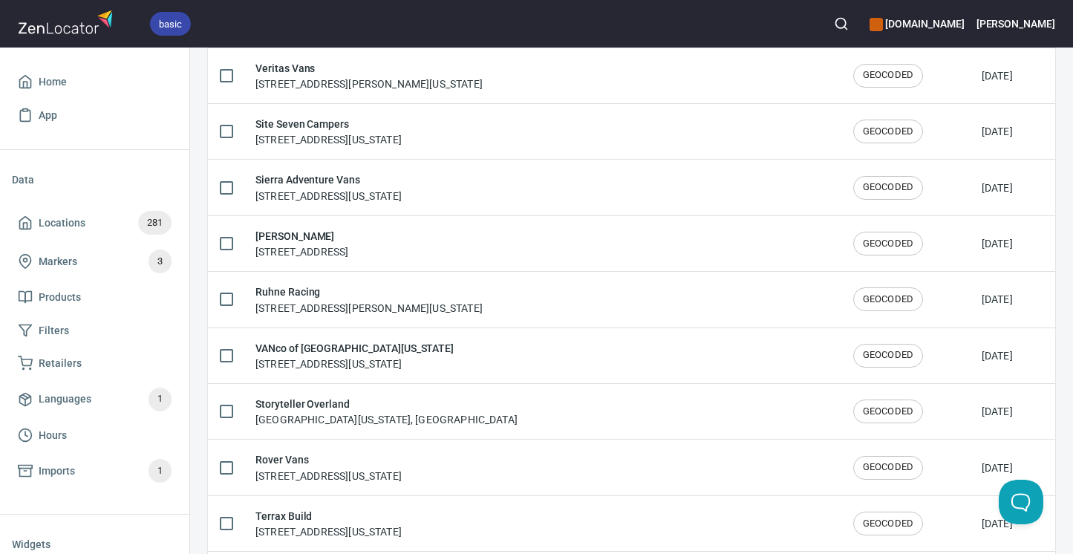
scroll to position [2562, 0]
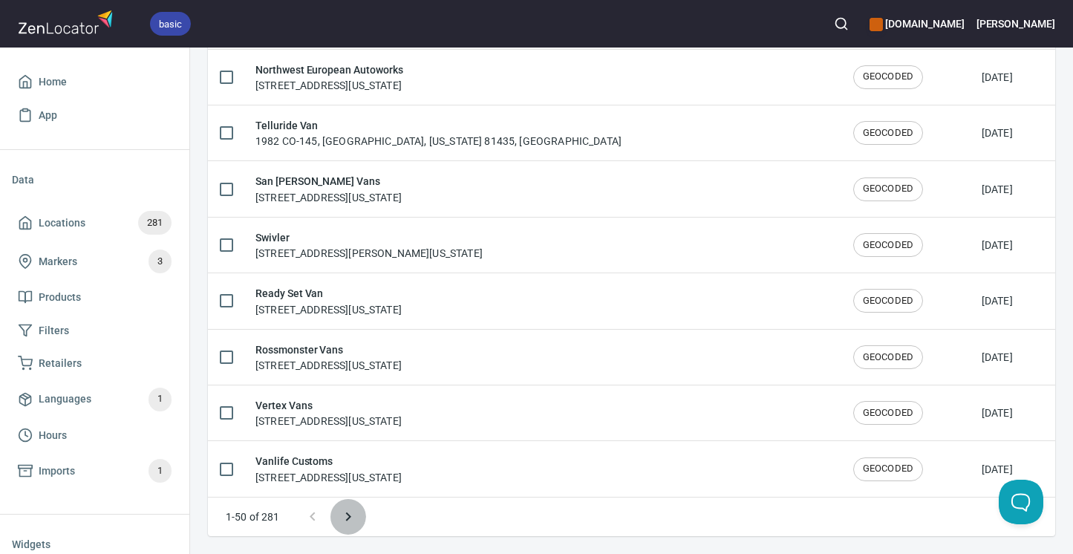
click at [350, 520] on icon "Next page" at bounding box center [348, 517] width 18 height 18
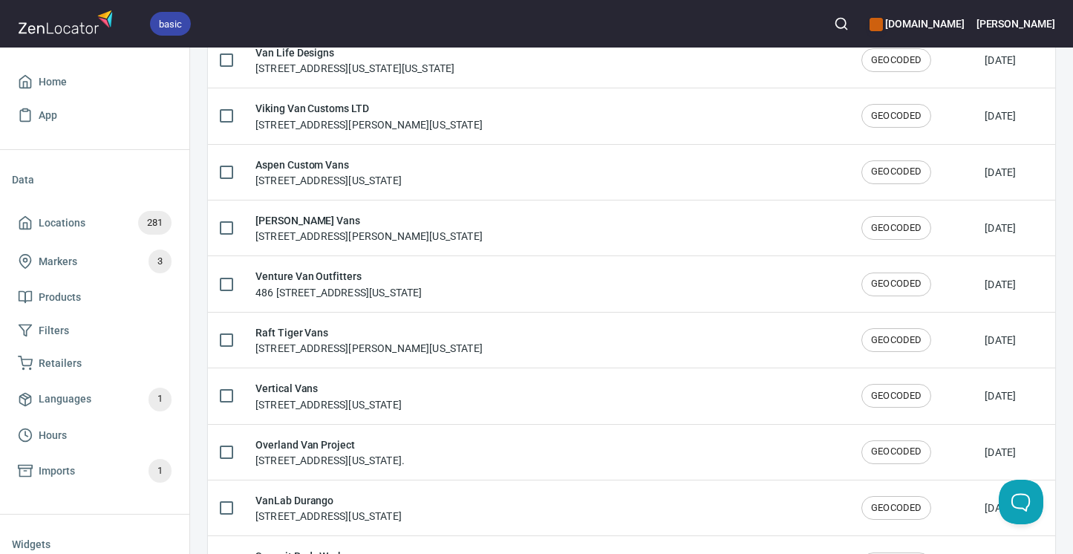
scroll to position [418, 0]
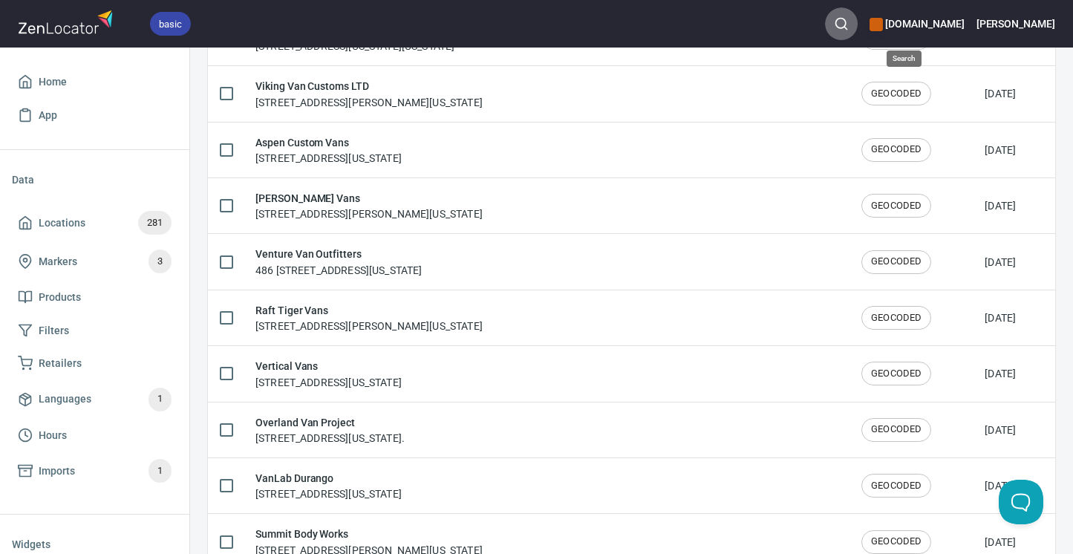
click at [849, 25] on icon "button" at bounding box center [841, 23] width 15 height 15
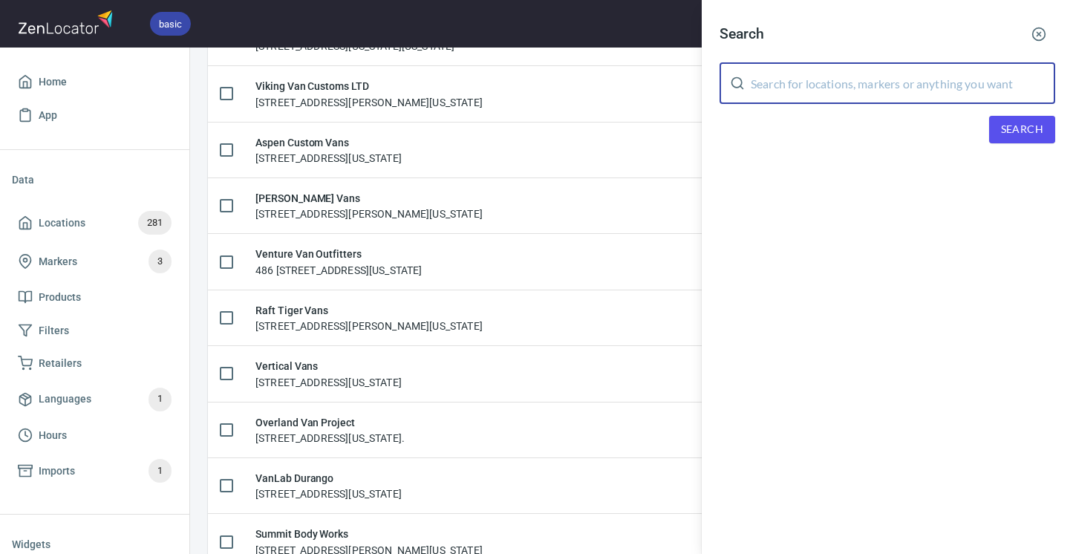
click at [795, 84] on input "text" at bounding box center [903, 83] width 304 height 42
type input "pura vida"
click at [1017, 126] on span "Search" at bounding box center [1022, 129] width 42 height 19
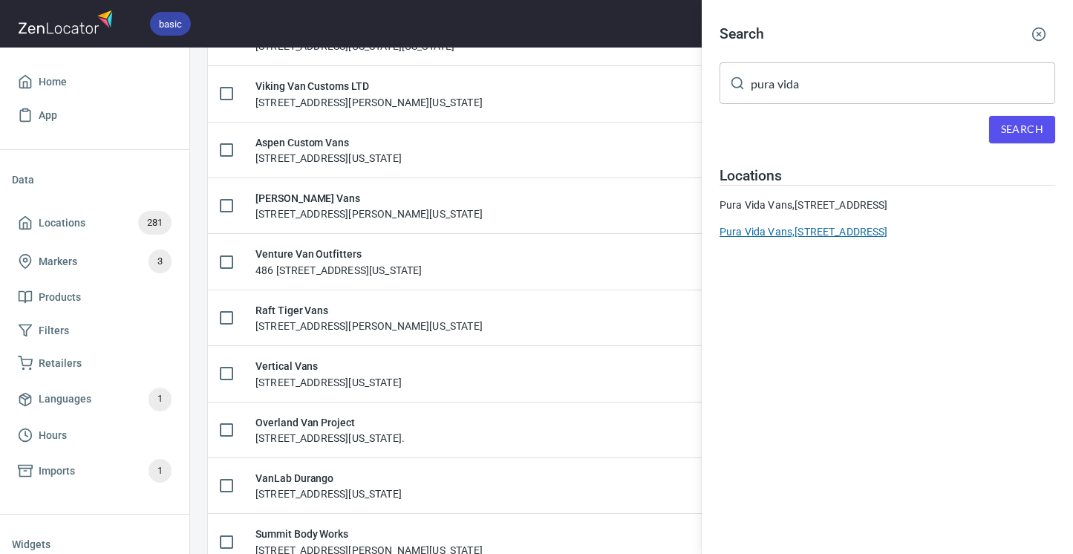
click at [763, 239] on div "Pura Vida Vans, [STREET_ADDRESS]" at bounding box center [887, 231] width 336 height 15
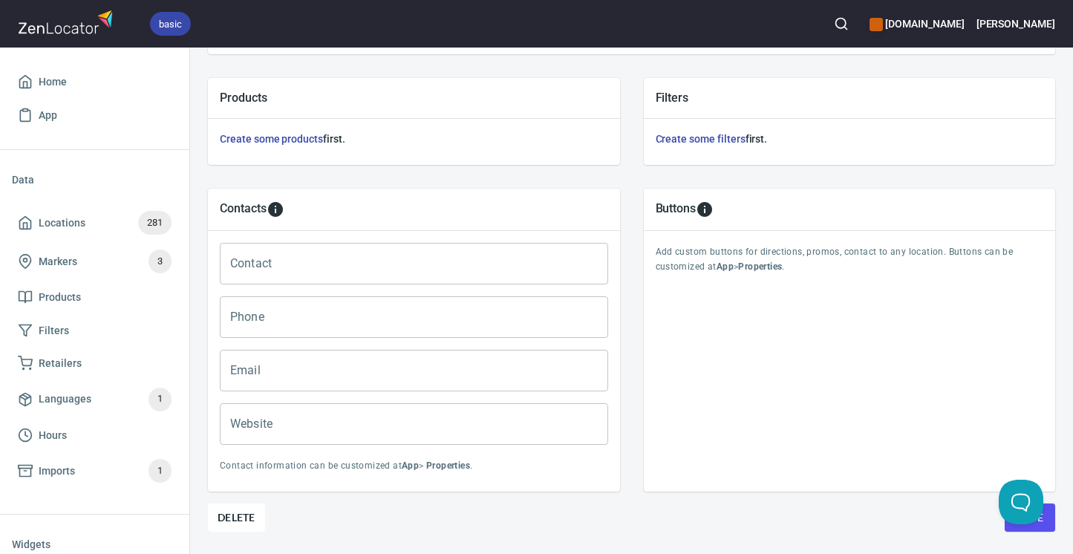
scroll to position [551, 0]
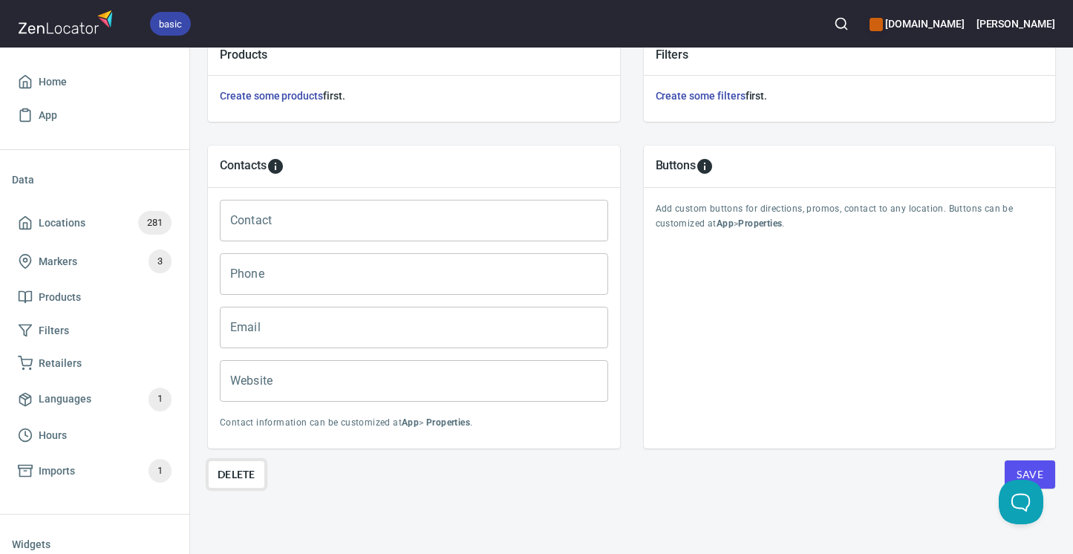
click at [241, 476] on span "Delete" at bounding box center [237, 474] width 38 height 18
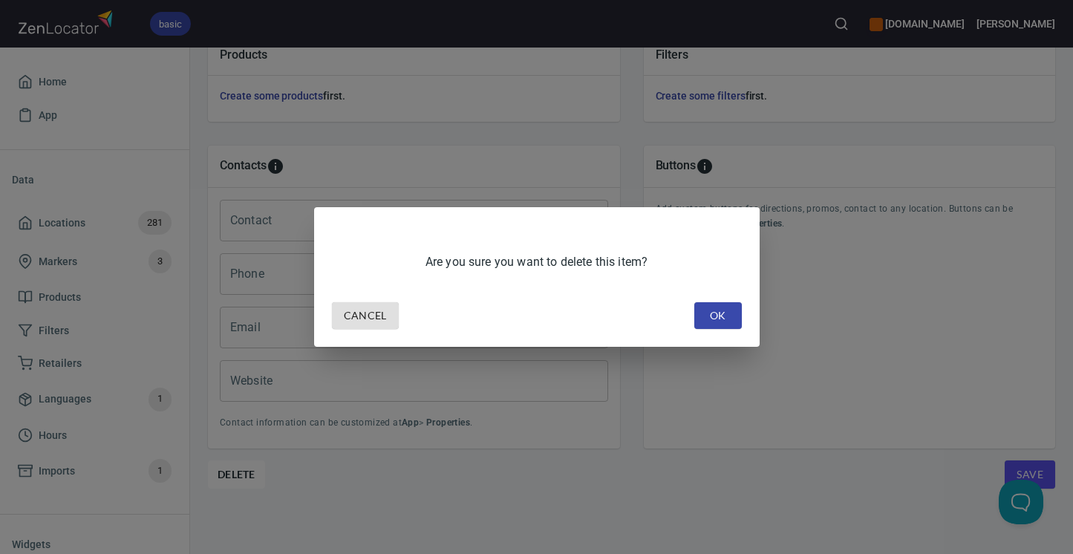
click at [696, 328] on button "OK" at bounding box center [718, 315] width 48 height 27
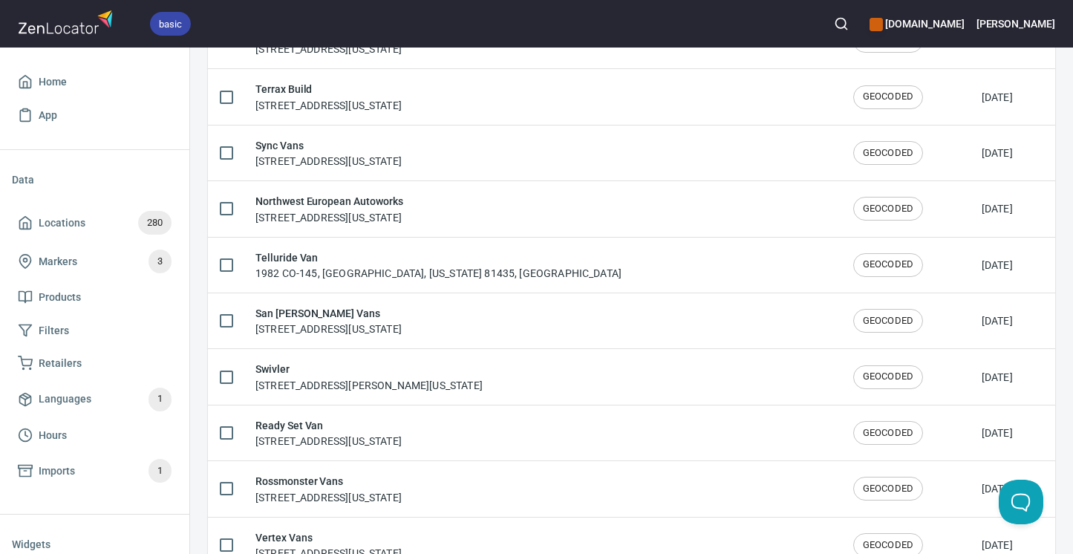
scroll to position [2562, 0]
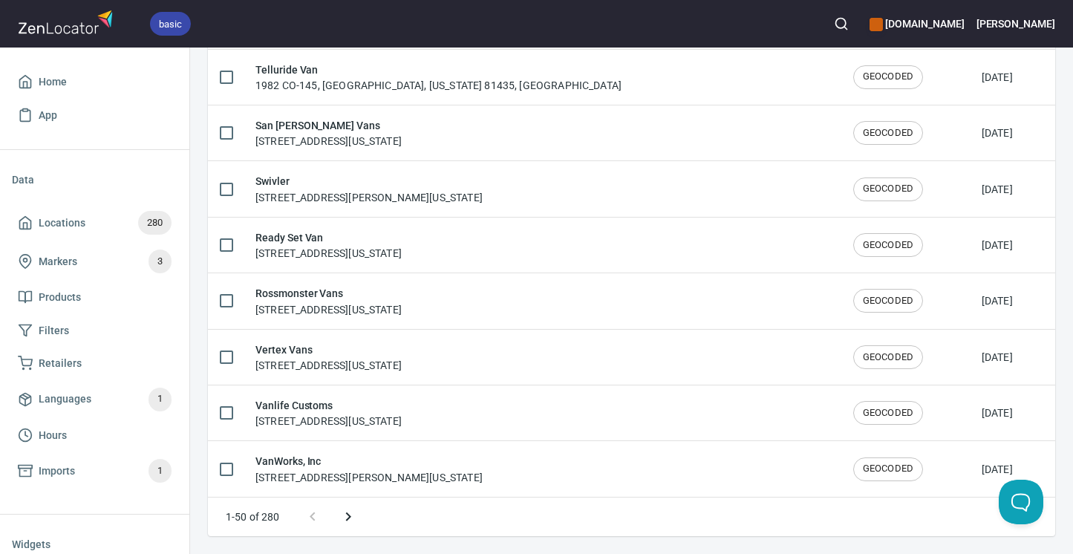
click at [347, 517] on icon "Next page" at bounding box center [347, 516] width 5 height 9
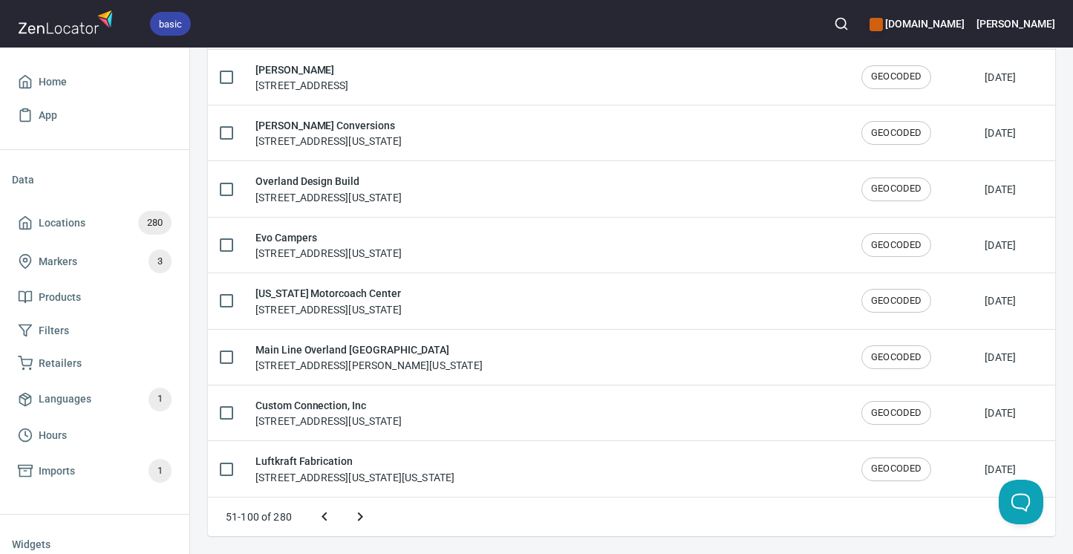
click at [347, 517] on button "Next page" at bounding box center [360, 517] width 36 height 36
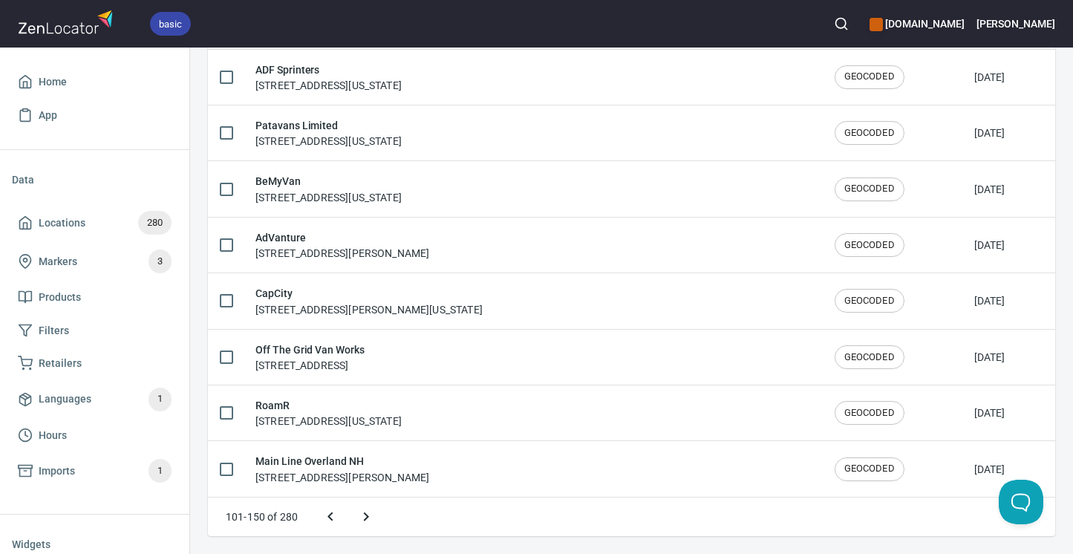
click at [364, 513] on icon "Next page" at bounding box center [366, 516] width 5 height 9
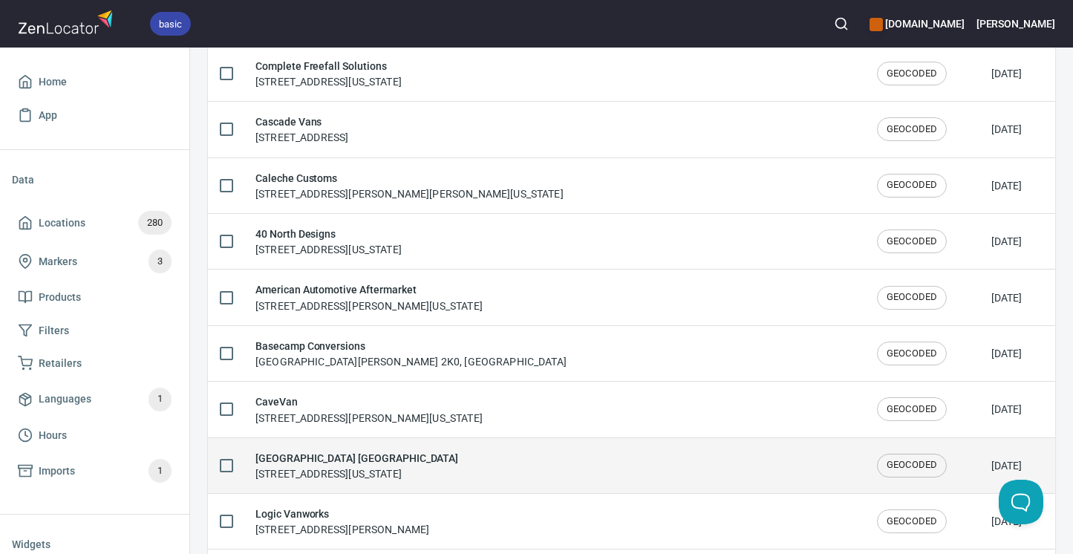
scroll to position [1892, 0]
